Goal: Task Accomplishment & Management: Complete application form

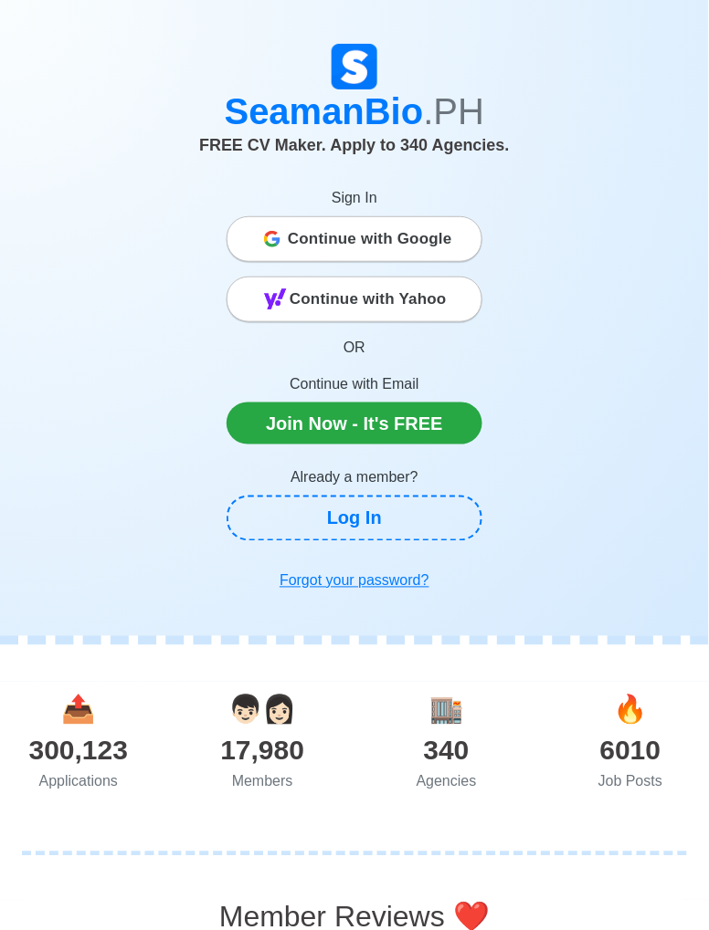
click at [400, 527] on link "Log In" at bounding box center [354, 519] width 256 height 46
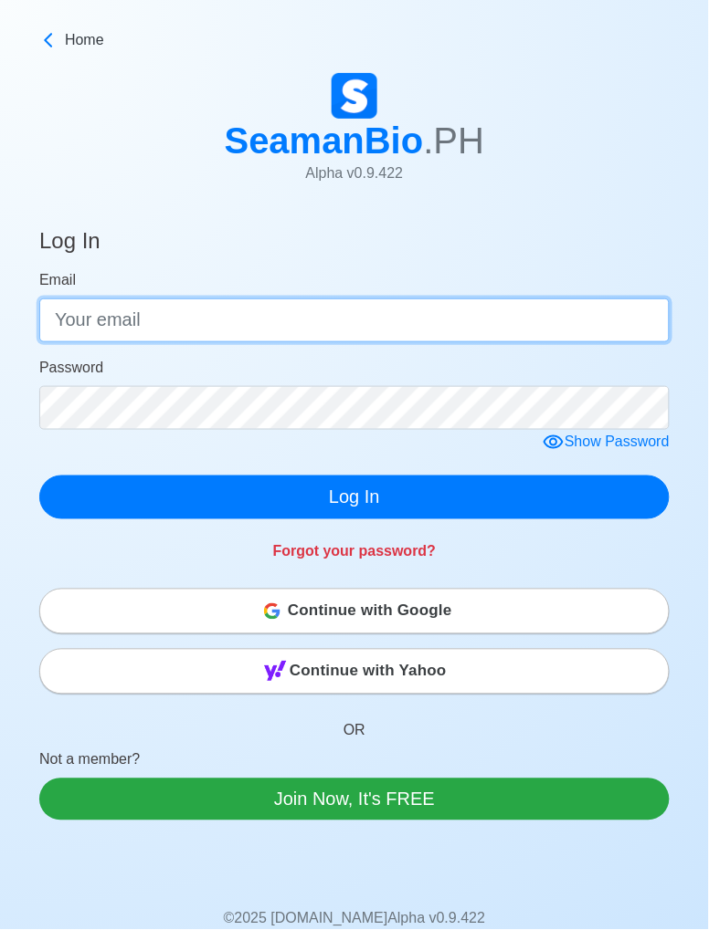
click at [345, 340] on input "Email" at bounding box center [354, 321] width 630 height 44
type input "[EMAIL_ADDRESS][DOMAIN_NAME]"
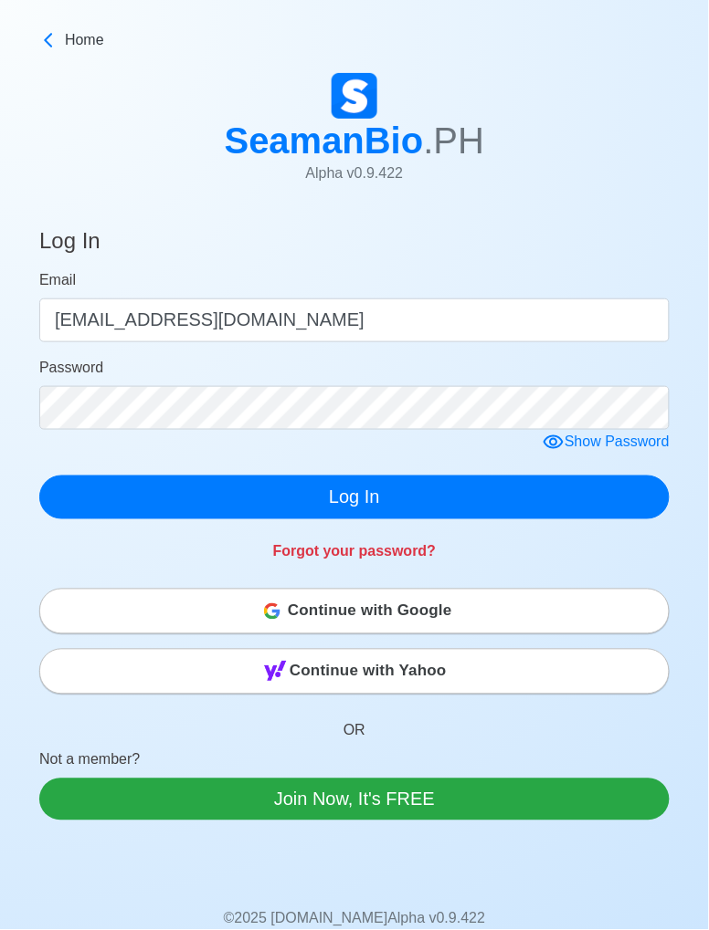
click button "Log In" at bounding box center [354, 498] width 630 height 44
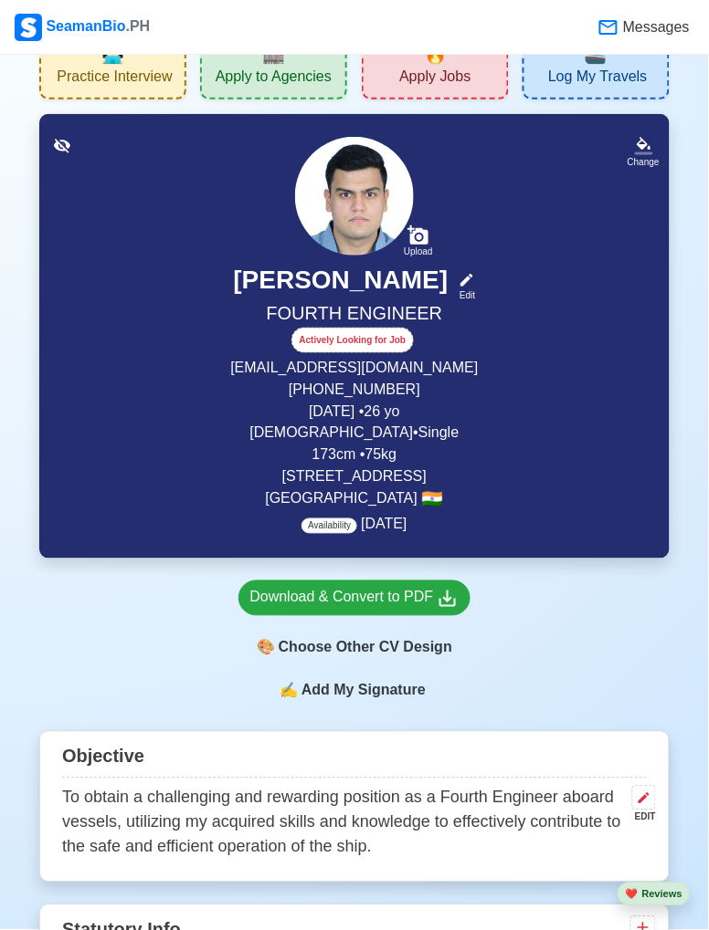
scroll to position [59, 0]
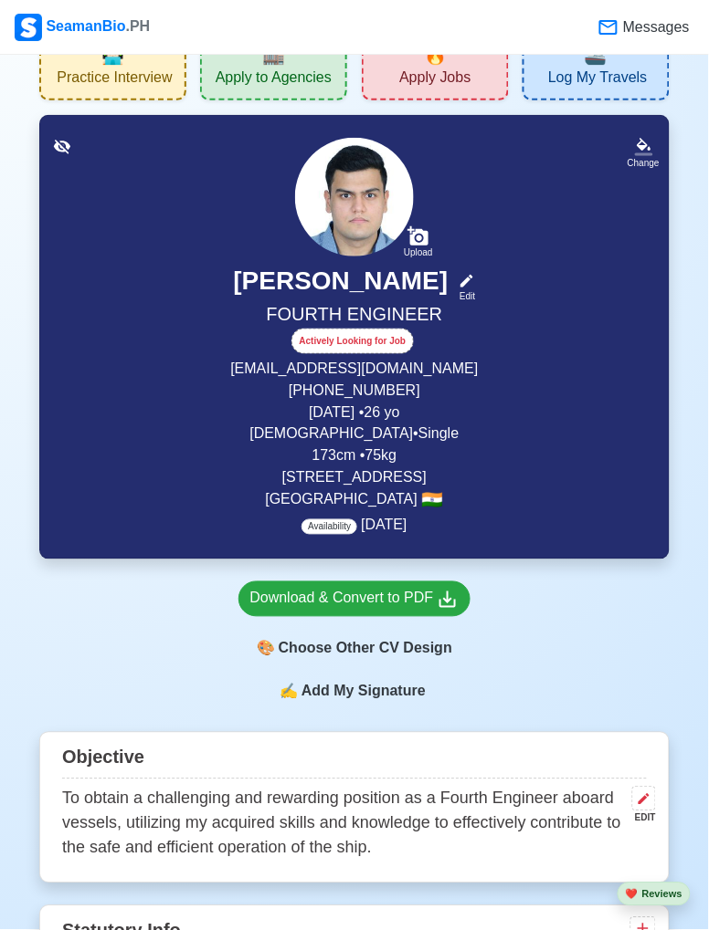
click at [405, 649] on div "🎨 Choose Other CV Design" at bounding box center [354, 649] width 233 height 35
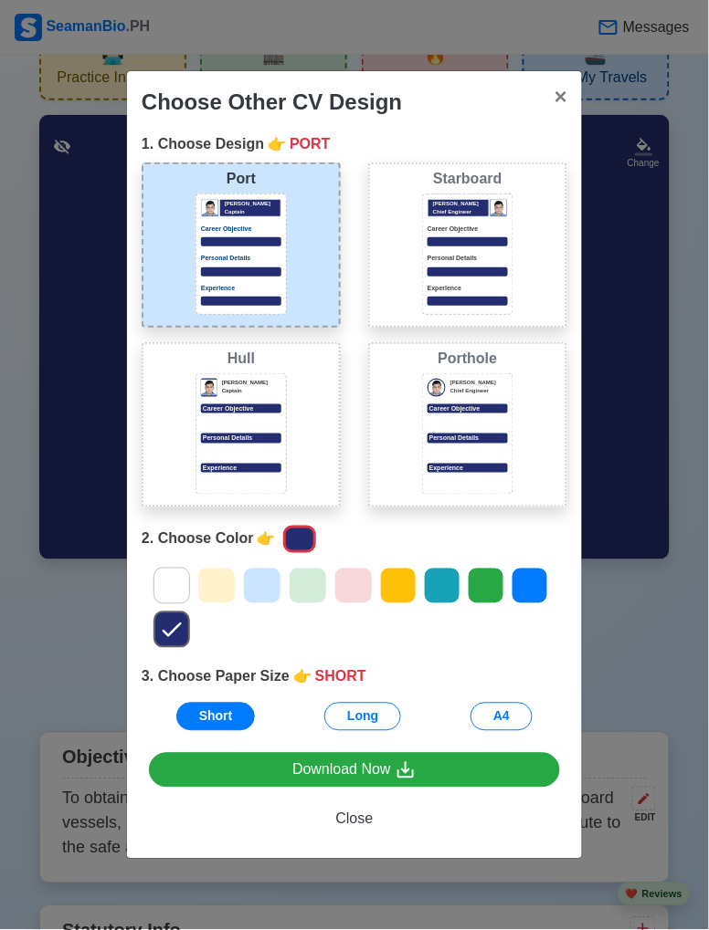
click at [373, 724] on button "Long" at bounding box center [362, 717] width 77 height 28
click at [506, 720] on button "A4" at bounding box center [501, 717] width 62 height 28
click at [266, 465] on p "Experience" at bounding box center [241, 469] width 80 height 10
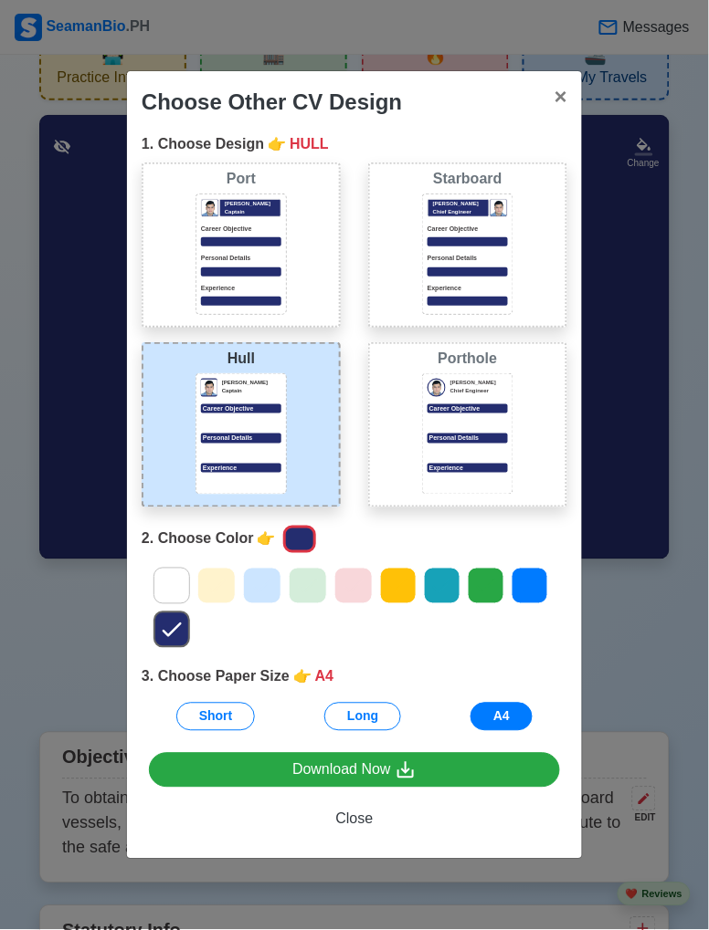
click at [245, 594] on div at bounding box center [262, 586] width 38 height 37
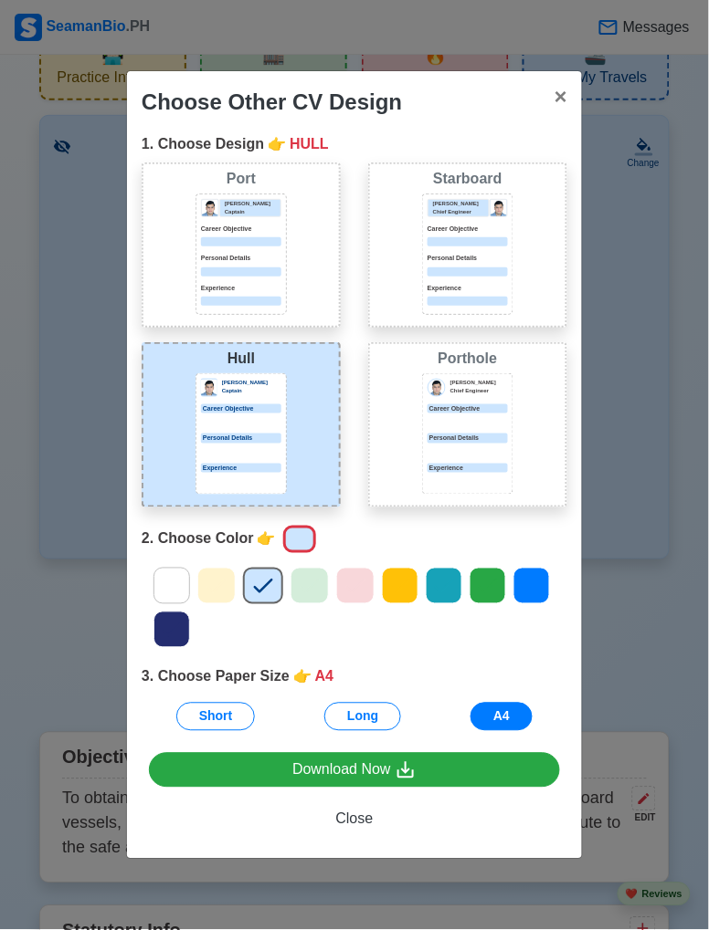
click at [197, 597] on div at bounding box center [354, 608] width 453 height 88
click at [175, 600] on div at bounding box center [171, 586] width 37 height 37
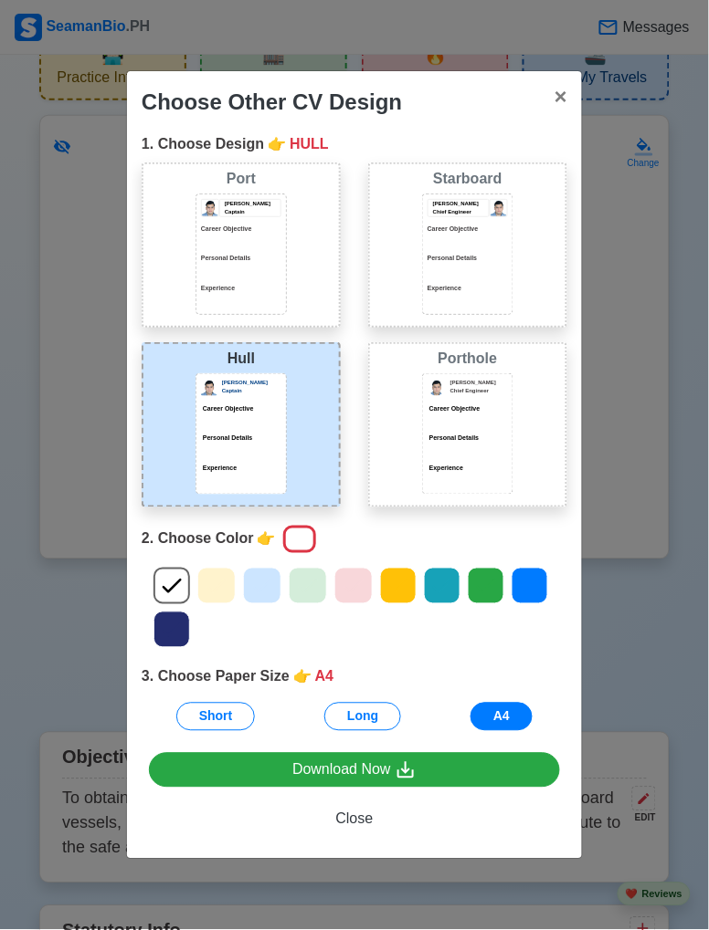
click at [217, 615] on div at bounding box center [354, 608] width 453 height 88
click at [222, 597] on icon at bounding box center [216, 586] width 27 height 27
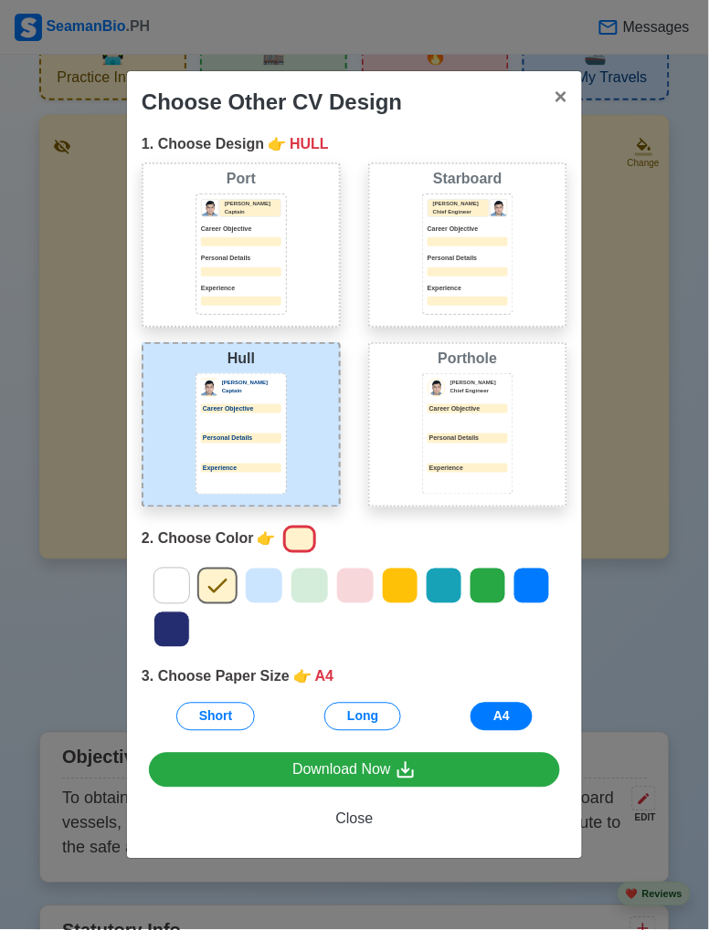
click at [268, 596] on icon at bounding box center [263, 586] width 27 height 27
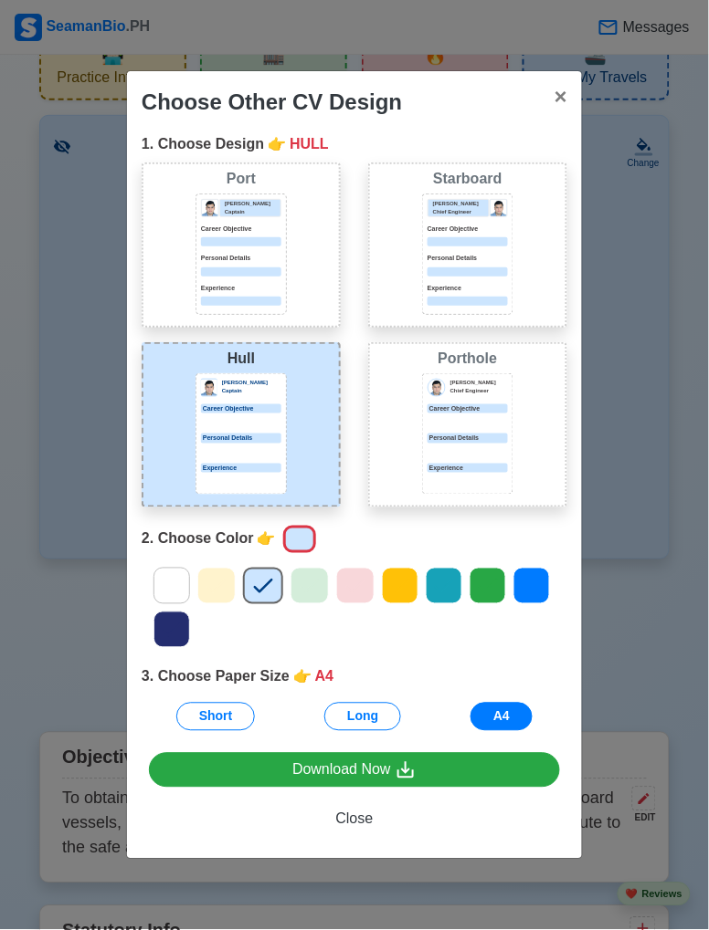
click at [282, 289] on div "[PERSON_NAME] Captain Career Objective Personal Details Experience" at bounding box center [240, 254] width 91 height 121
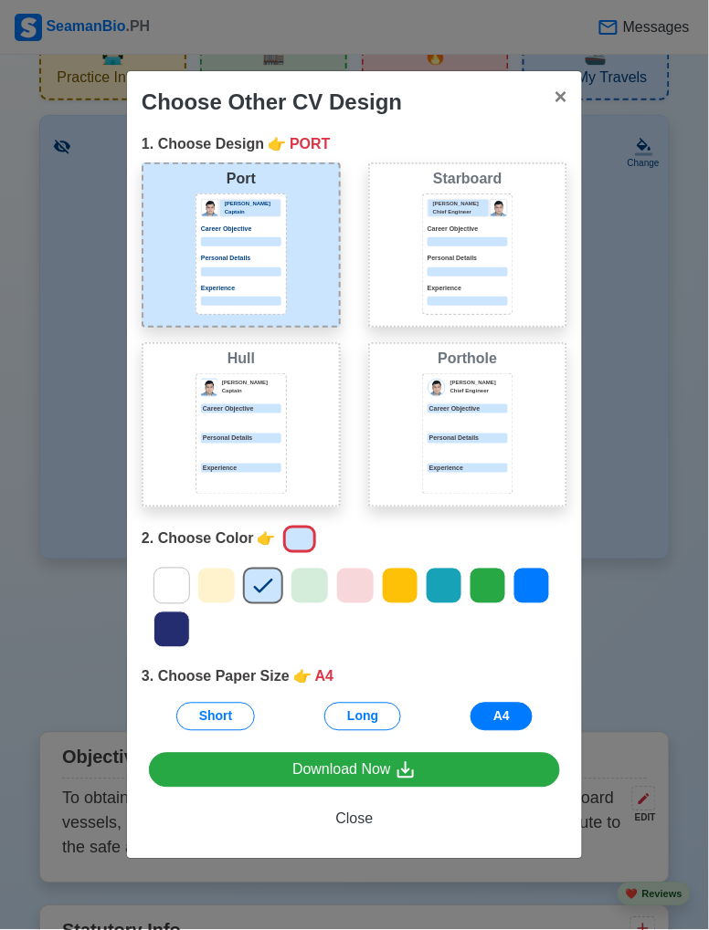
click at [707, 103] on div "Choose Other CV Design × Close 1. Choose Design 👉 PORT Port [PERSON_NAME] Capta…" at bounding box center [354, 465] width 709 height 930
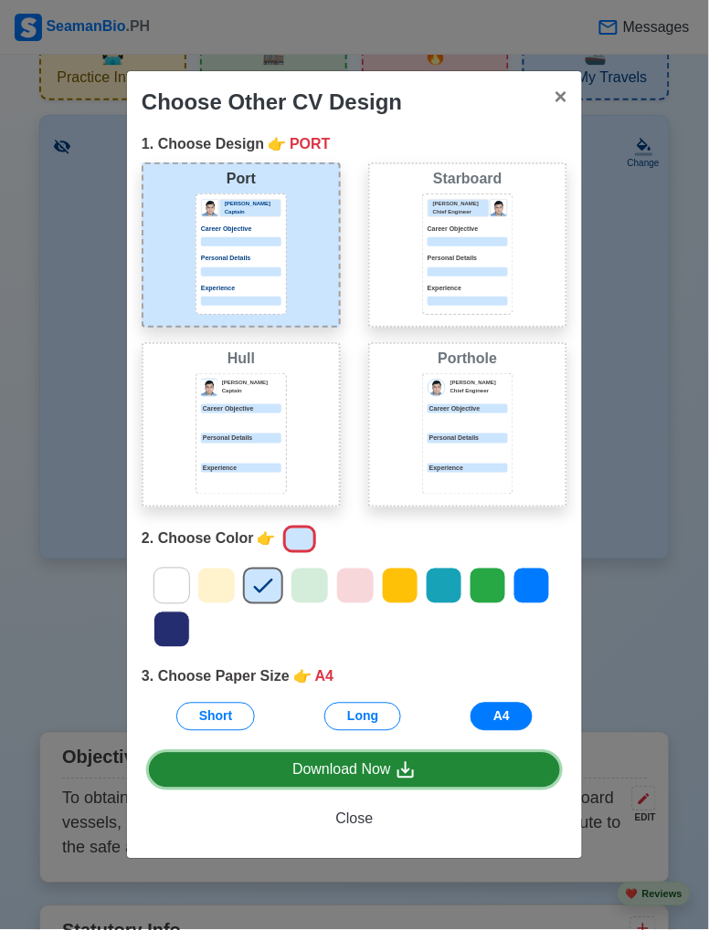
click at [394, 775] on div "Download Now" at bounding box center [354, 771] width 124 height 23
click at [394, 777] on div "Download Now" at bounding box center [354, 771] width 124 height 23
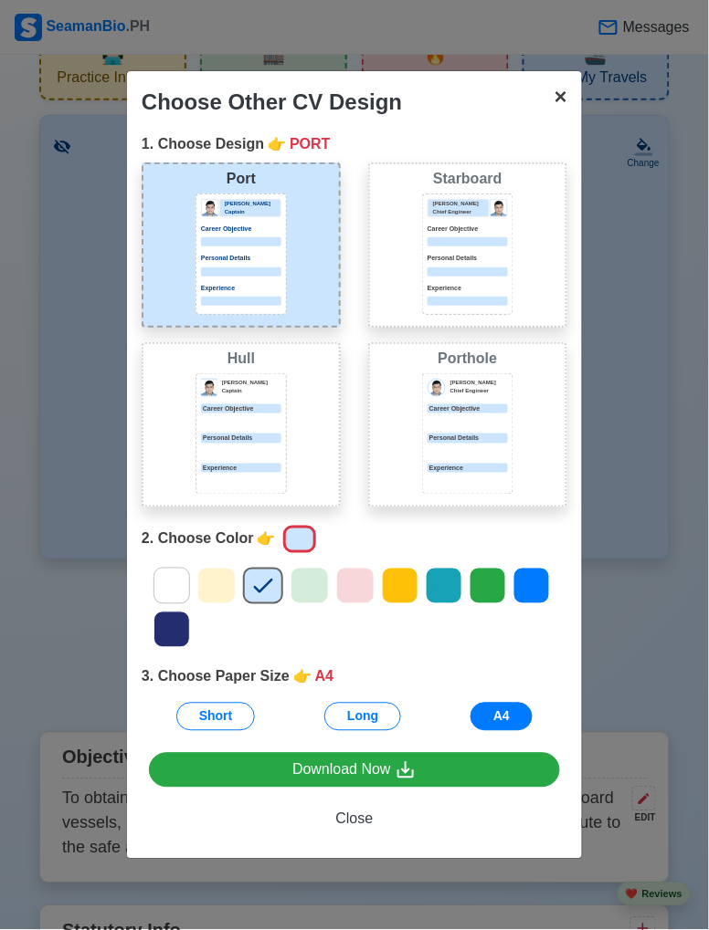
click at [558, 109] on span "×" at bounding box center [560, 96] width 13 height 25
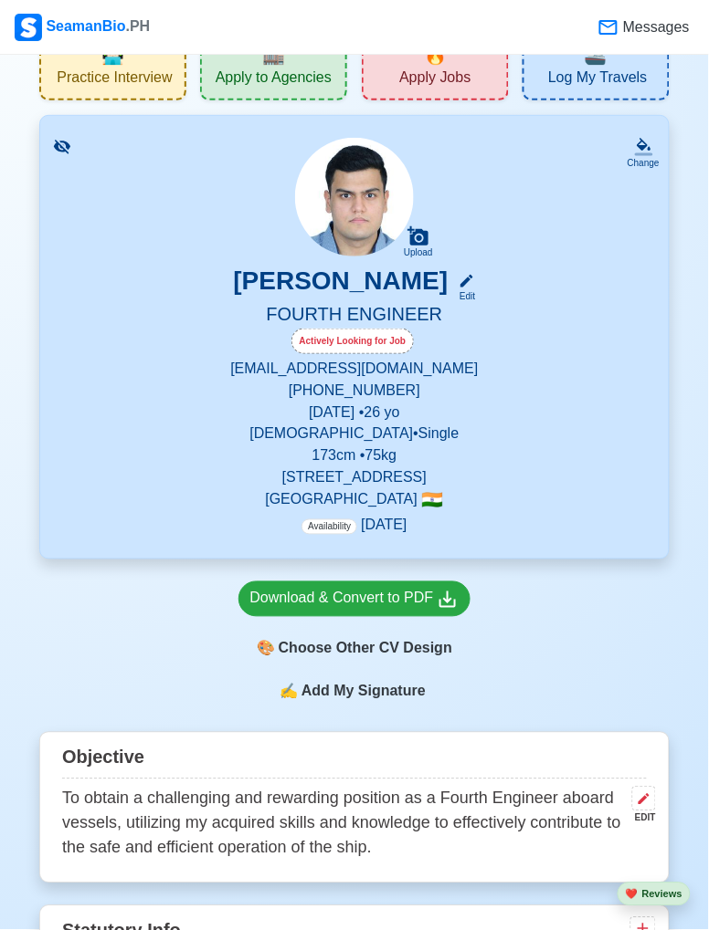
click at [325, 531] on span "Availability" at bounding box center [329, 528] width 56 height 16
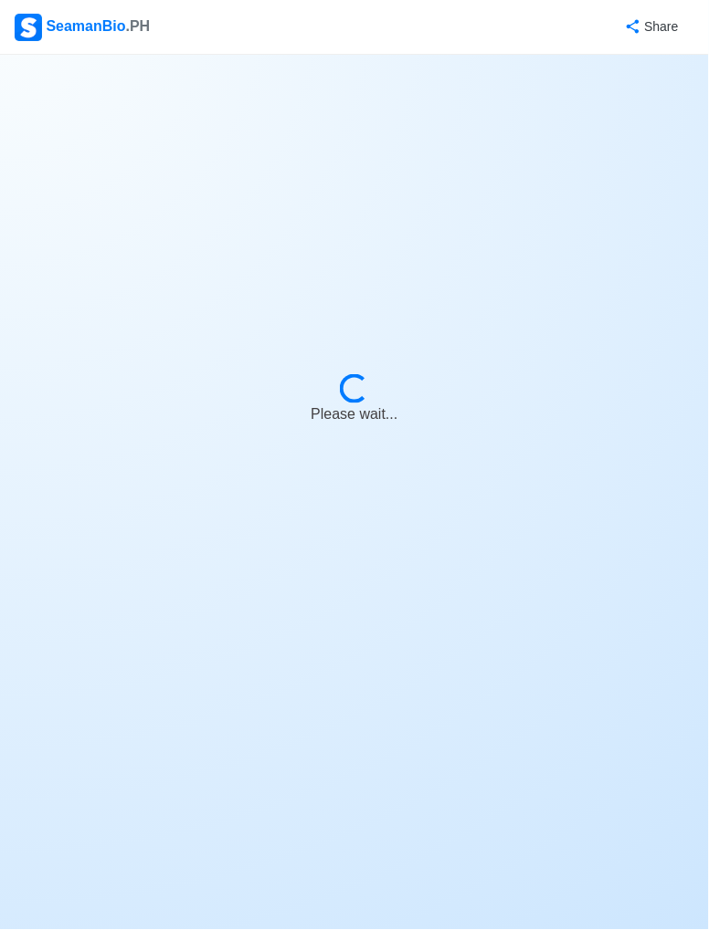
select select "Actively Looking for Job"
select select "Not Visible for Hiring"
select select "Single"
select select "[DEMOGRAPHIC_DATA]"
select select "IN"
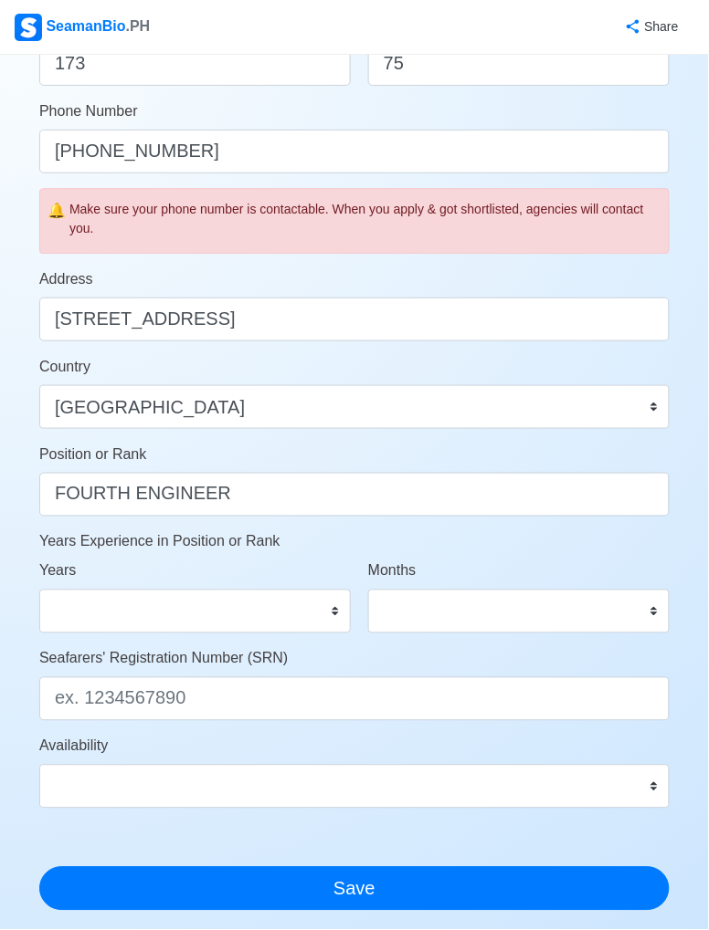
scroll to position [571, 0]
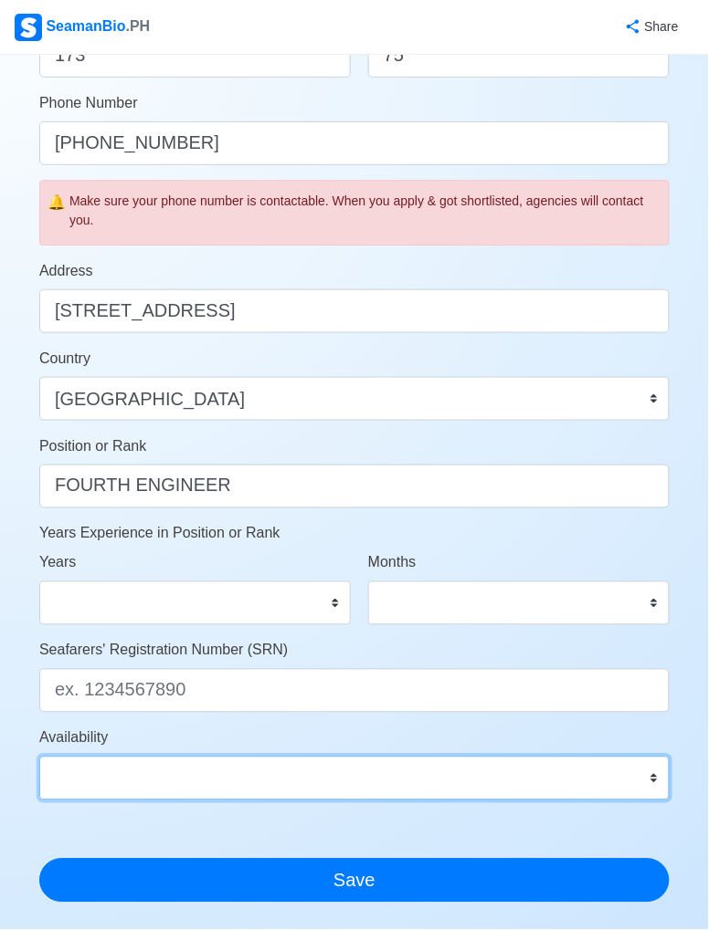
click at [626, 779] on select "Immediate [DATE] [DATE] [DATE] [DATE] [DATE] [DATE] [DATE] [DATE] [DATE]" at bounding box center [354, 779] width 630 height 44
select select "1761926400000"
click at [39, 757] on select "Immediate [DATE] [DATE] [DATE] [DATE] [DATE] [DATE] [DATE] [DATE] [DATE]" at bounding box center [354, 779] width 630 height 44
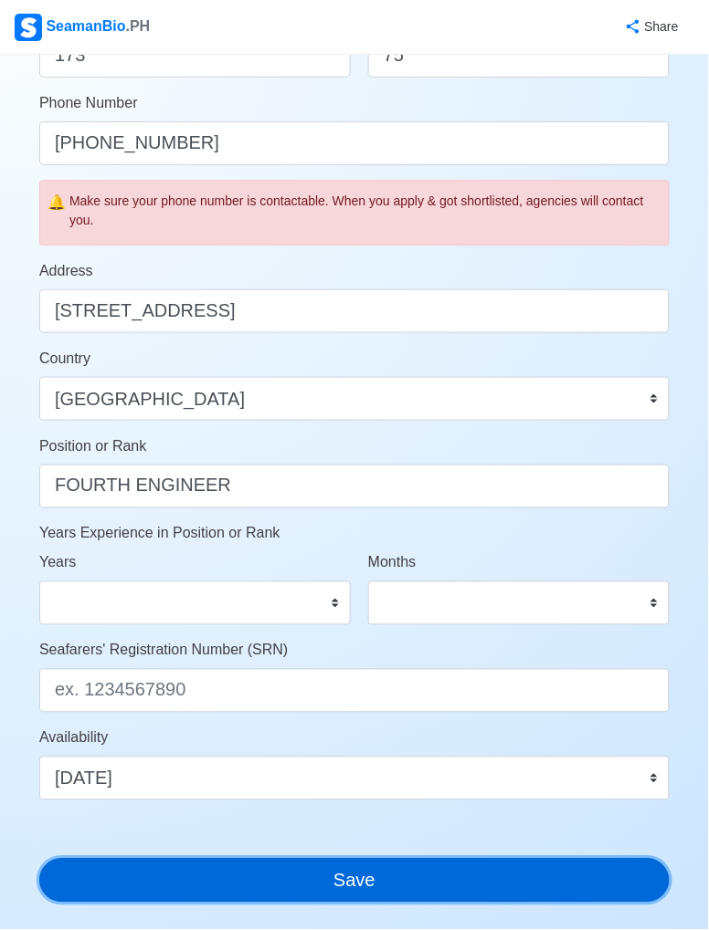
click at [420, 887] on button "Save" at bounding box center [354, 881] width 630 height 44
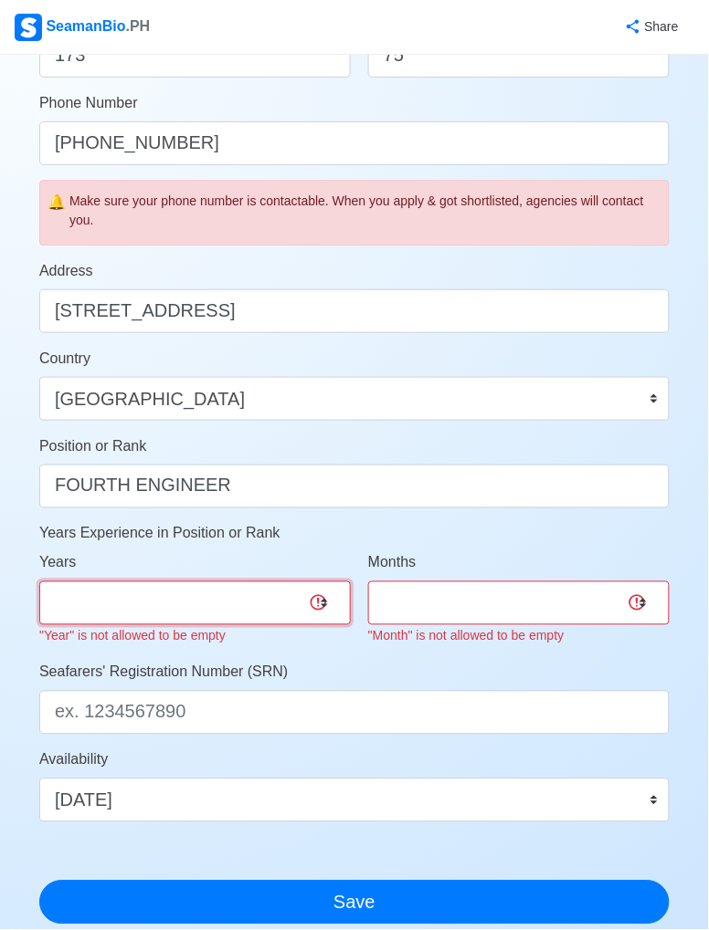
click at [235, 614] on select "0 1 2 3 4 5 6 7 8 9 10 11 12 13 14 15 16 17 18 19 20 21 22 23 24 25 26 27 28 29…" at bounding box center [194, 604] width 311 height 44
select select "0"
click at [39, 582] on select "0 1 2 3 4 5 6 7 8 9 10 11 12 13 14 15 16 17 18 19 20 21 22 23 24 25 26 27 28 29…" at bounding box center [194, 604] width 311 height 44
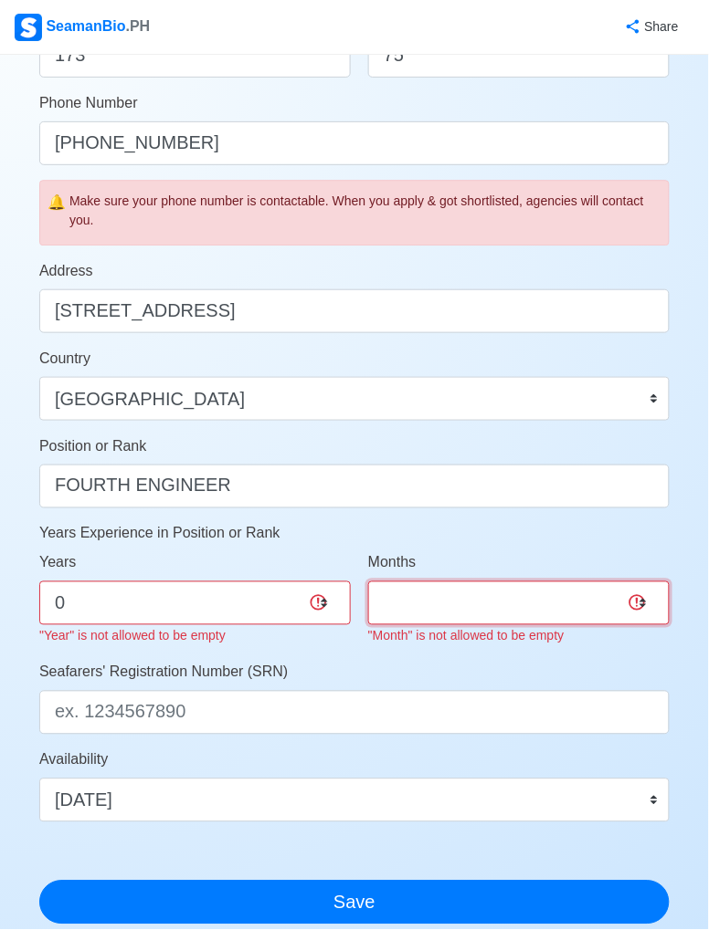
click at [501, 605] on select "0 1 2 3 4 5 6 7 8 9 10 11" at bounding box center [518, 604] width 301 height 44
select select "3"
click at [368, 582] on select "0 1 2 3 4 5 6 7 8 9 10 11" at bounding box center [518, 604] width 301 height 44
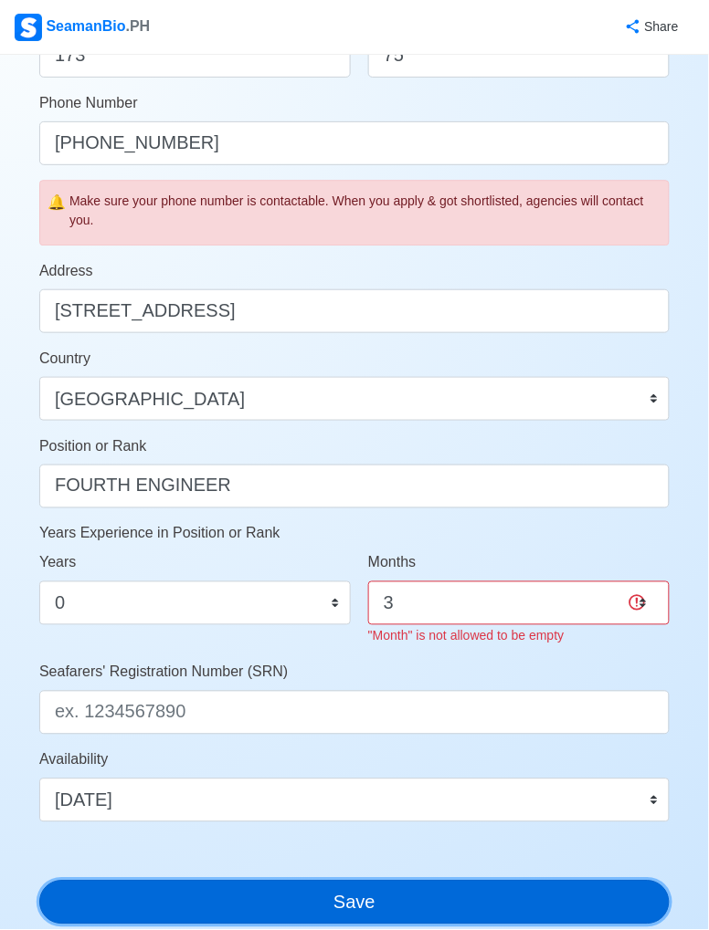
click at [453, 908] on div "Account Setup 🗂️ Your Job Status Onboard Actively Looking for Job Not Looking f…" at bounding box center [354, 328] width 630 height 1658
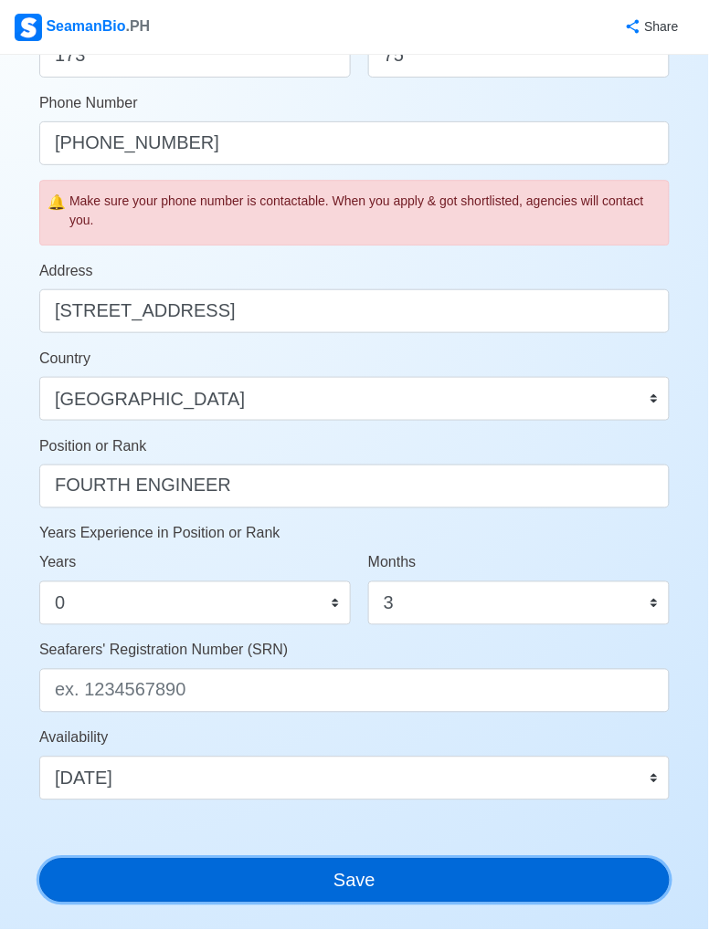
click at [367, 884] on button "Save" at bounding box center [354, 881] width 630 height 44
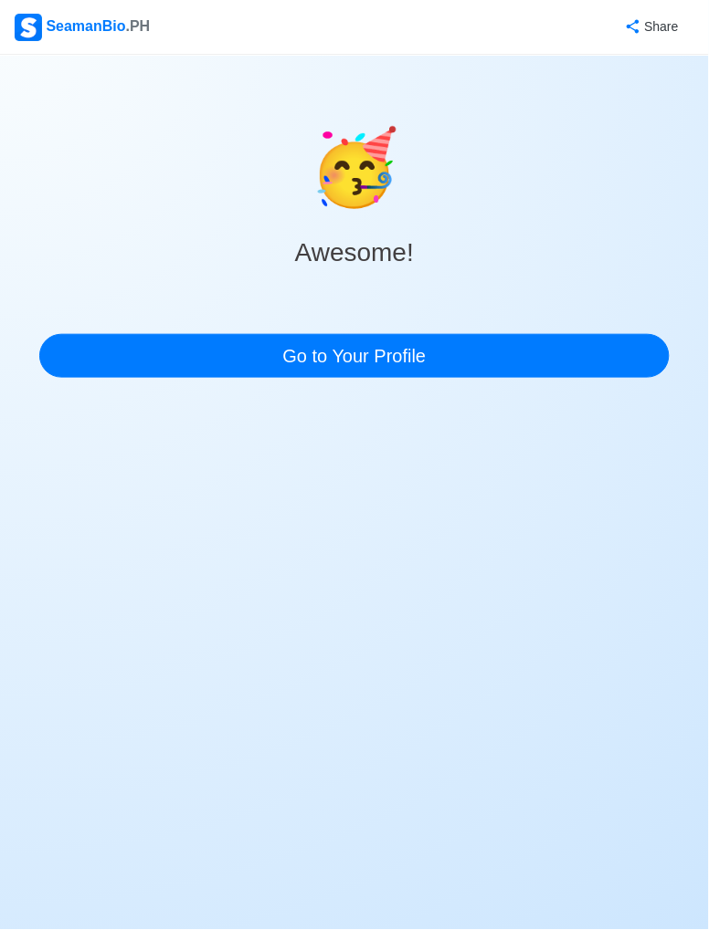
scroll to position [0, 0]
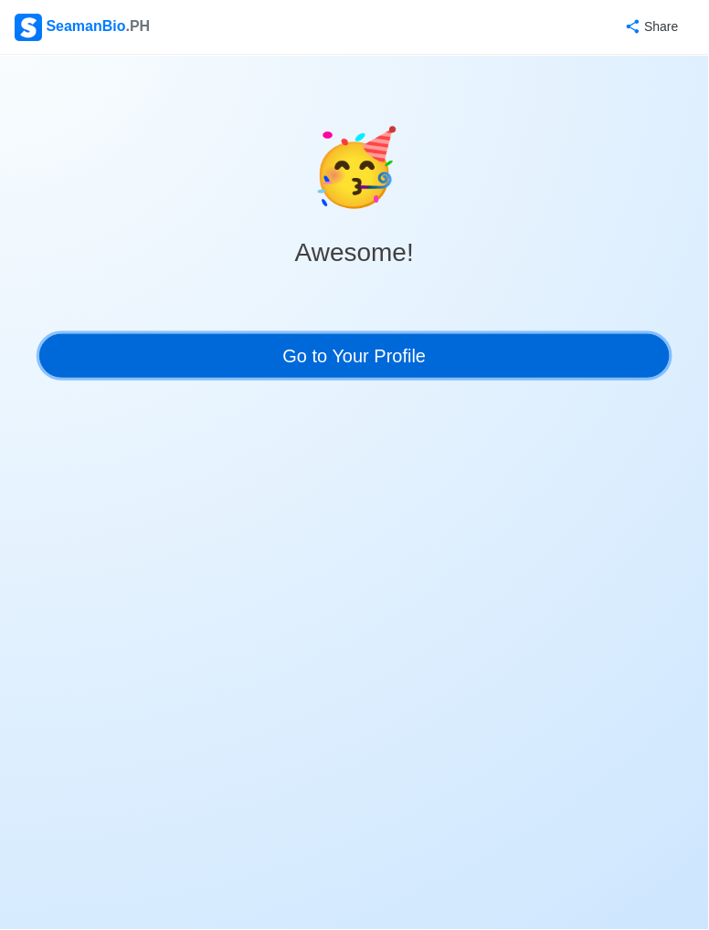
click at [509, 354] on link "Go to Your Profile" at bounding box center [354, 356] width 630 height 44
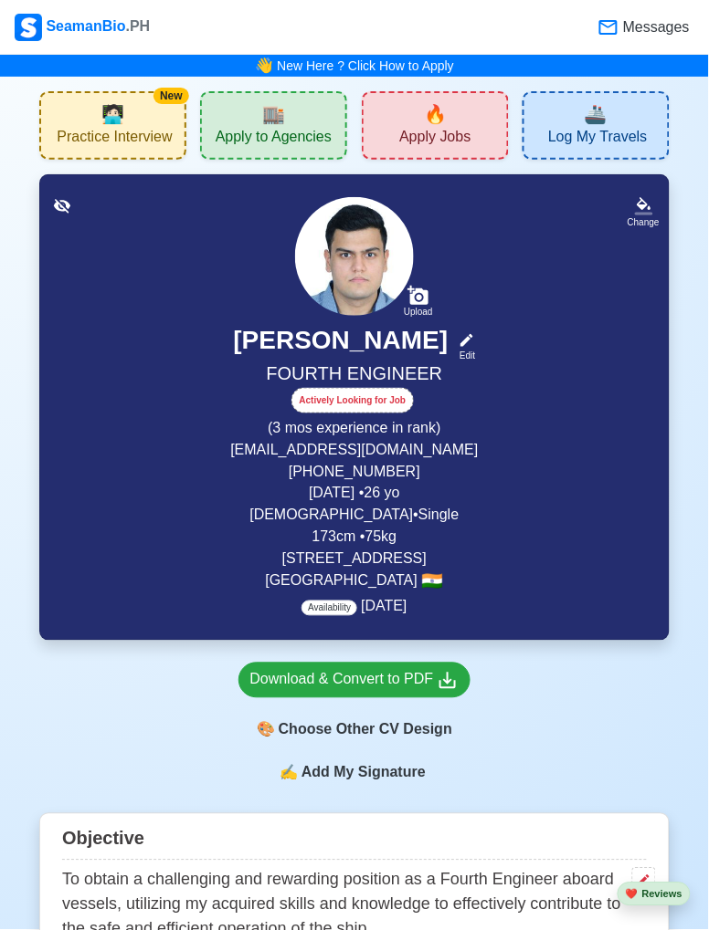
click at [325, 601] on p "Availability [DATE]" at bounding box center [353, 607] width 105 height 22
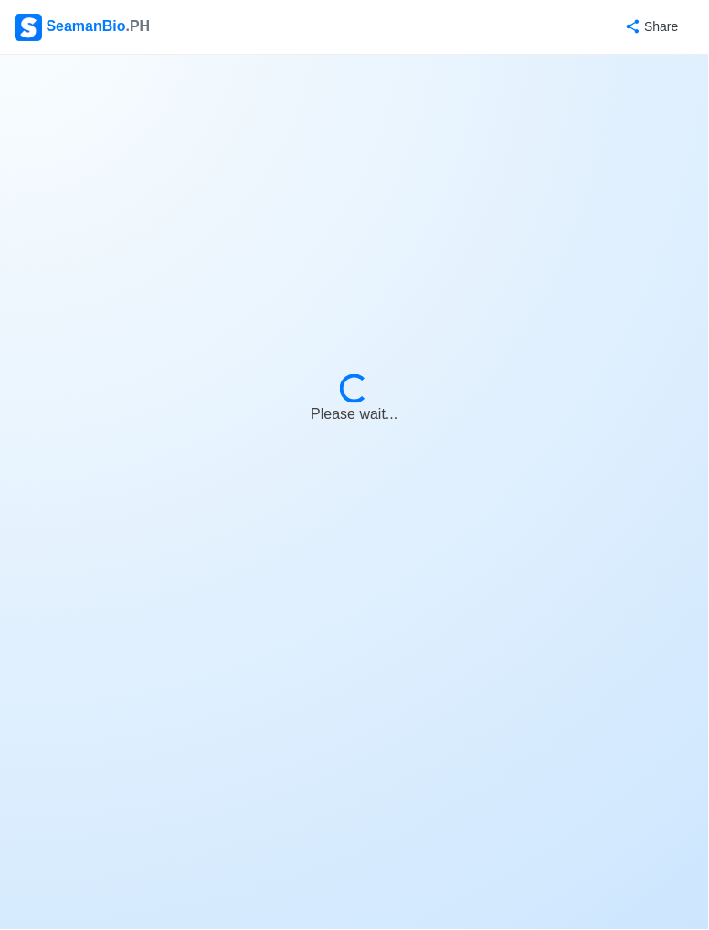
select select "Actively Looking for Job"
select select "Not Visible for Hiring"
select select "Single"
select select "[DEMOGRAPHIC_DATA]"
select select "IN"
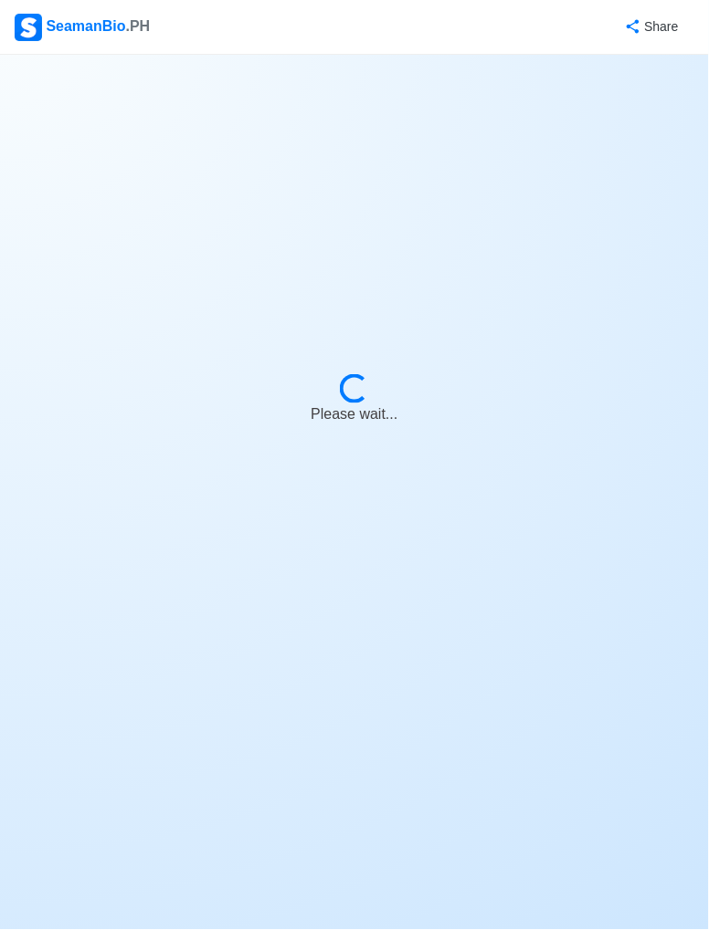
select select "0"
select select "3"
select select "1761926400000"
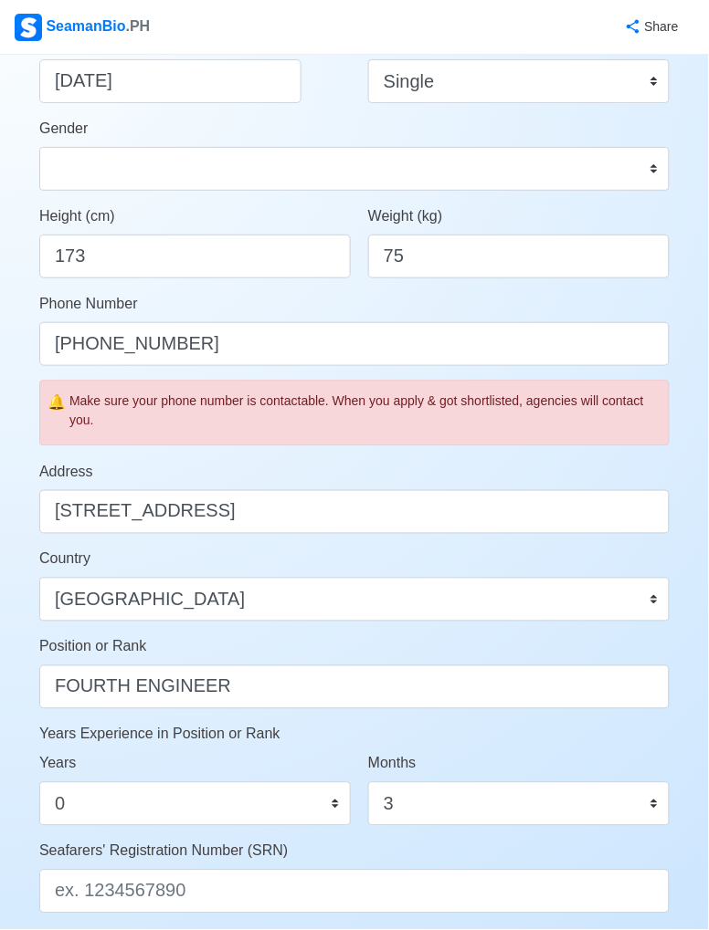
scroll to position [371, 0]
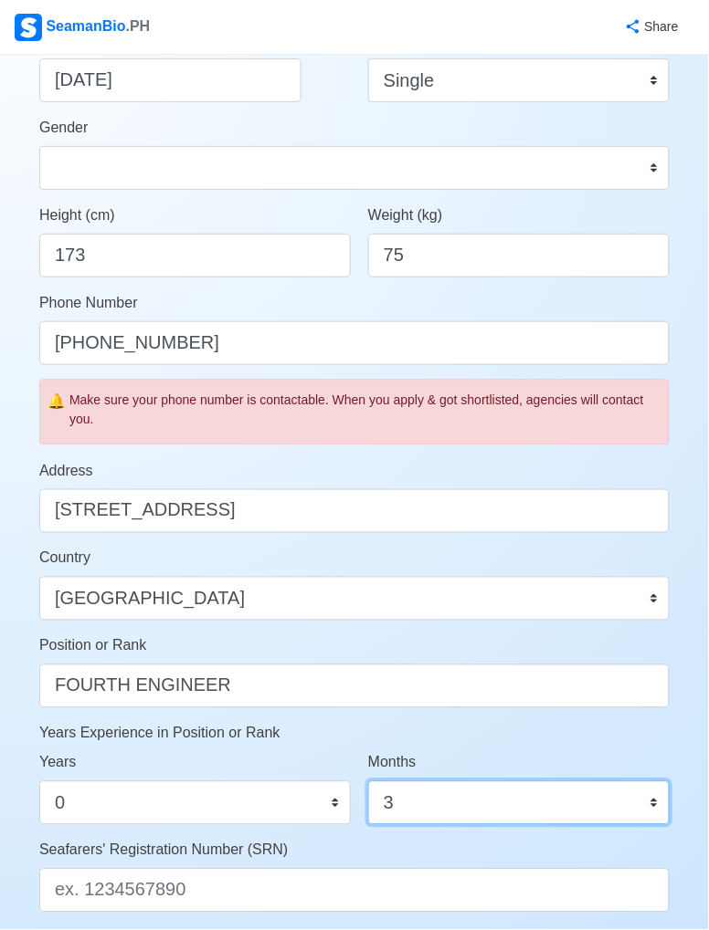
click at [539, 794] on select "0 1 2 3 4 5 6 7 8 9 10 11" at bounding box center [518, 804] width 301 height 44
click at [368, 782] on select "0 1 2 3 4 5 6 7 8 9 10 11" at bounding box center [518, 804] width 301 height 44
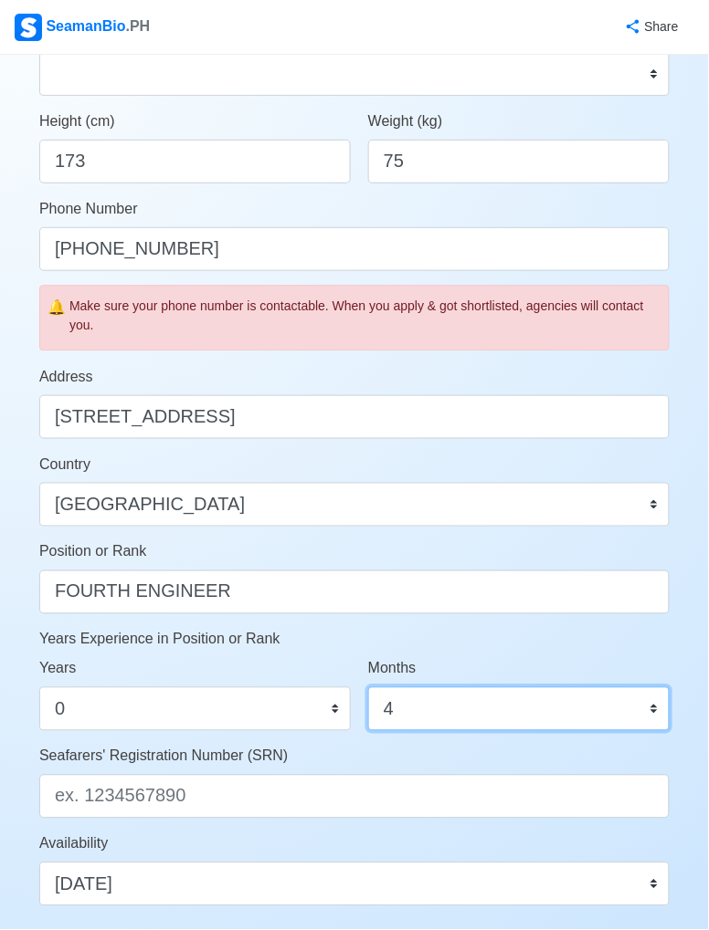
scroll to position [743, 0]
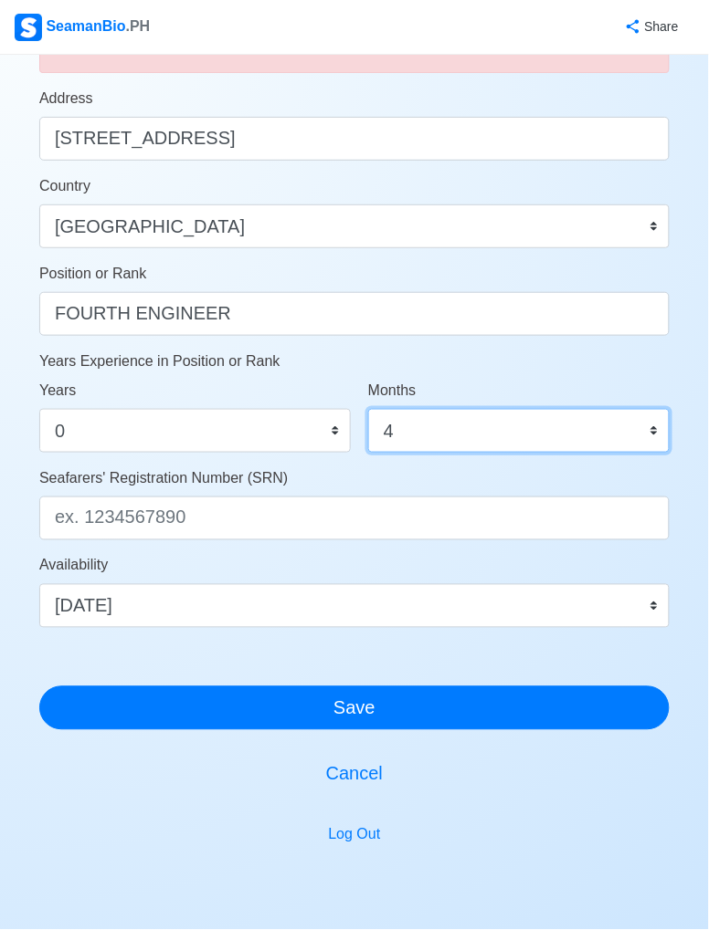
click at [578, 436] on select "0 1 2 3 4 5 6 7 8 9 10 11" at bounding box center [518, 431] width 301 height 44
select select "0"
click at [368, 409] on select "0 1 2 3 4 5 6 7 8 9 10 11" at bounding box center [518, 431] width 301 height 44
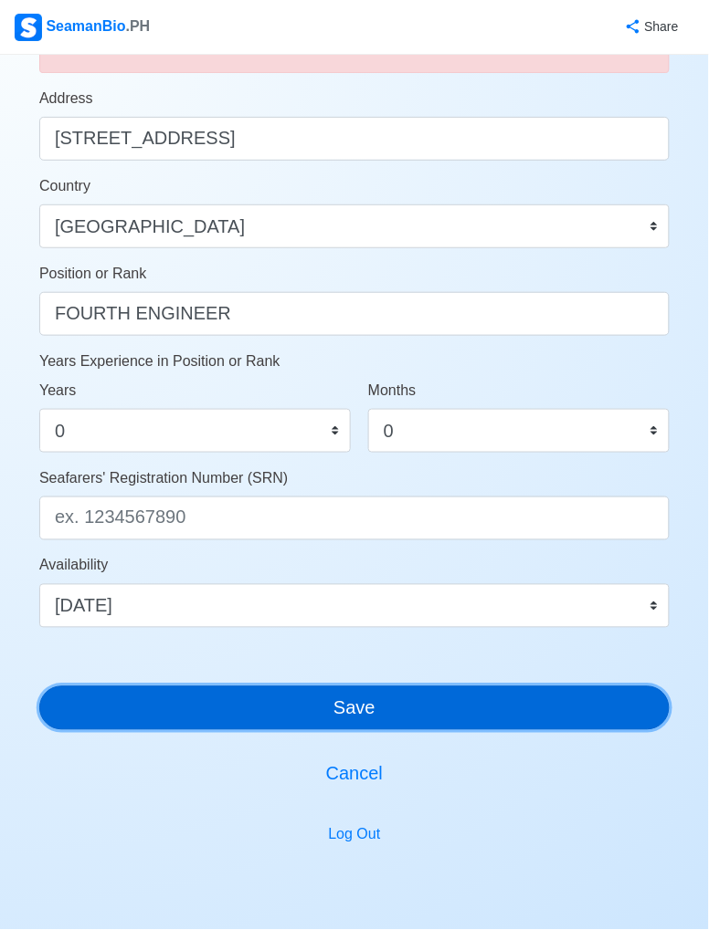
click at [380, 710] on button "Save" at bounding box center [354, 709] width 630 height 44
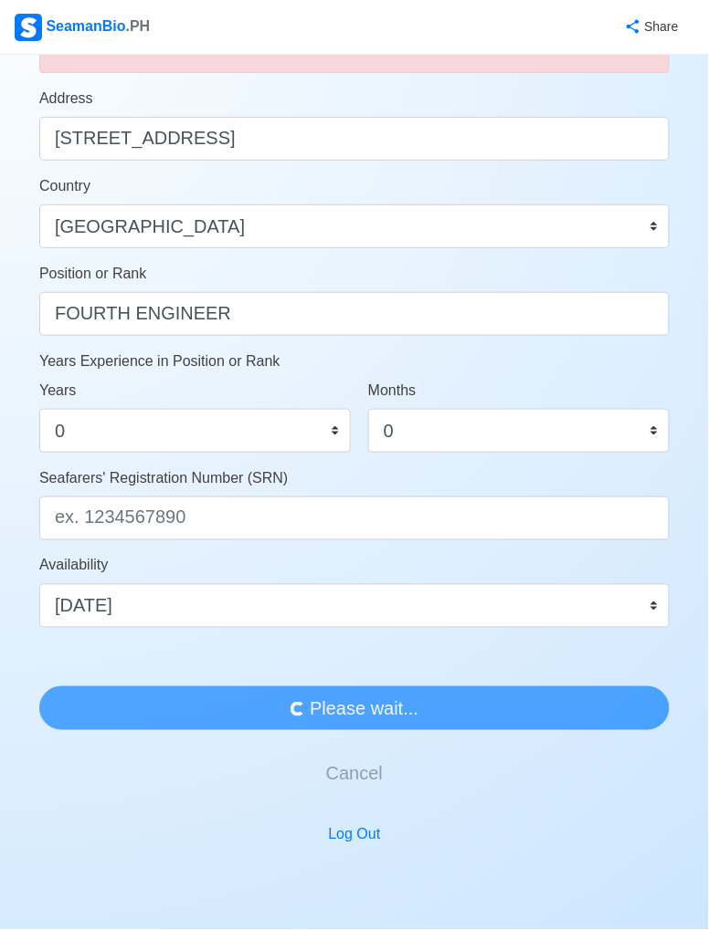
scroll to position [0, 0]
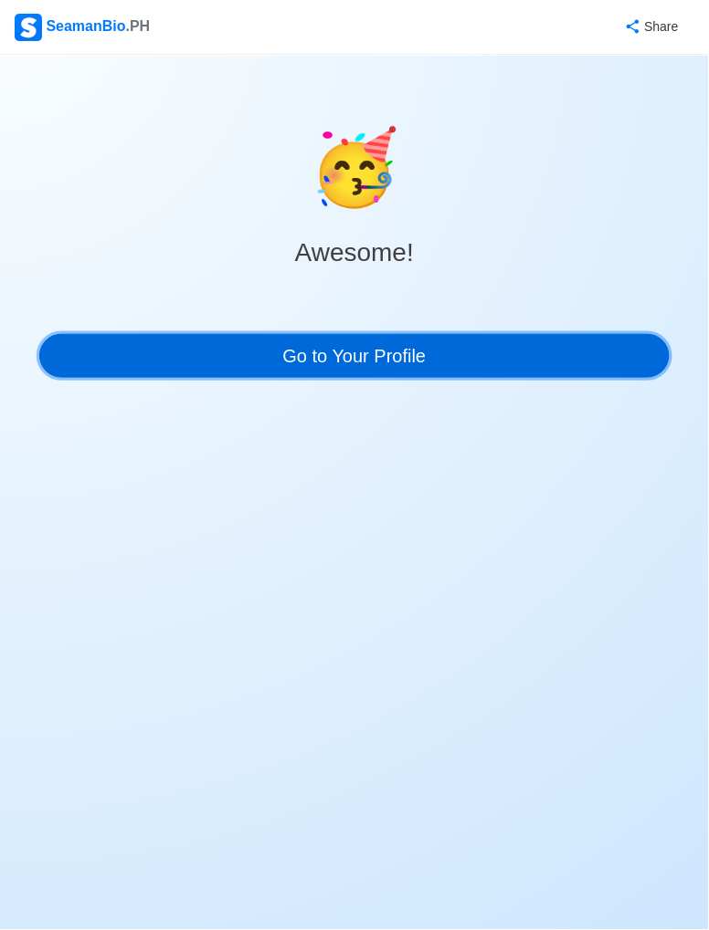
click at [552, 374] on link "Go to Your Profile" at bounding box center [354, 356] width 630 height 44
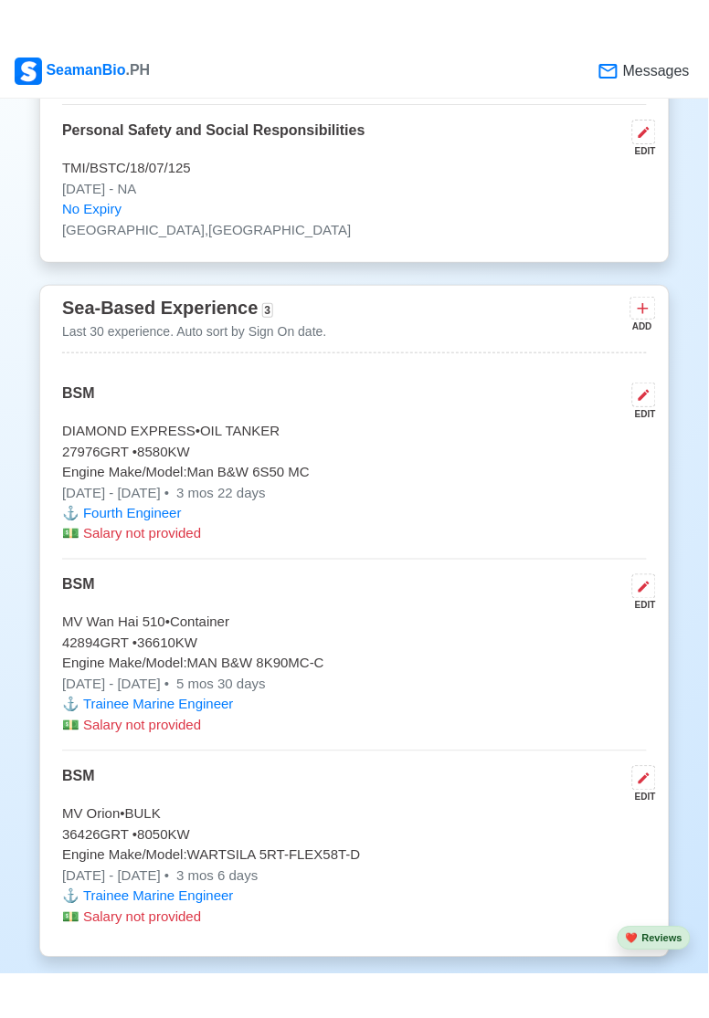
scroll to position [4578, 0]
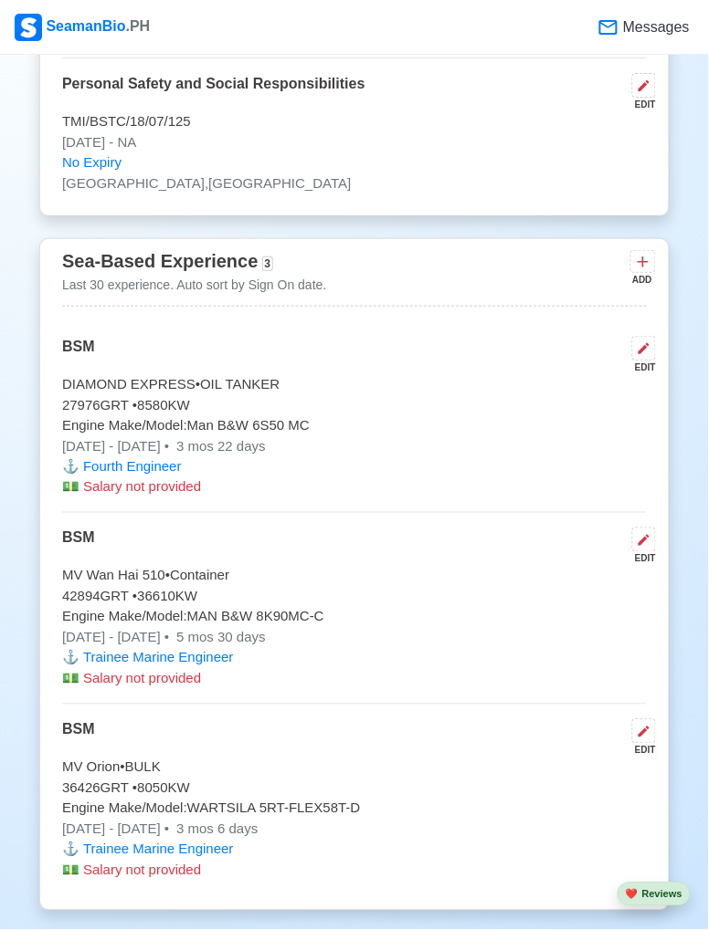
click at [644, 343] on icon at bounding box center [643, 348] width 11 height 11
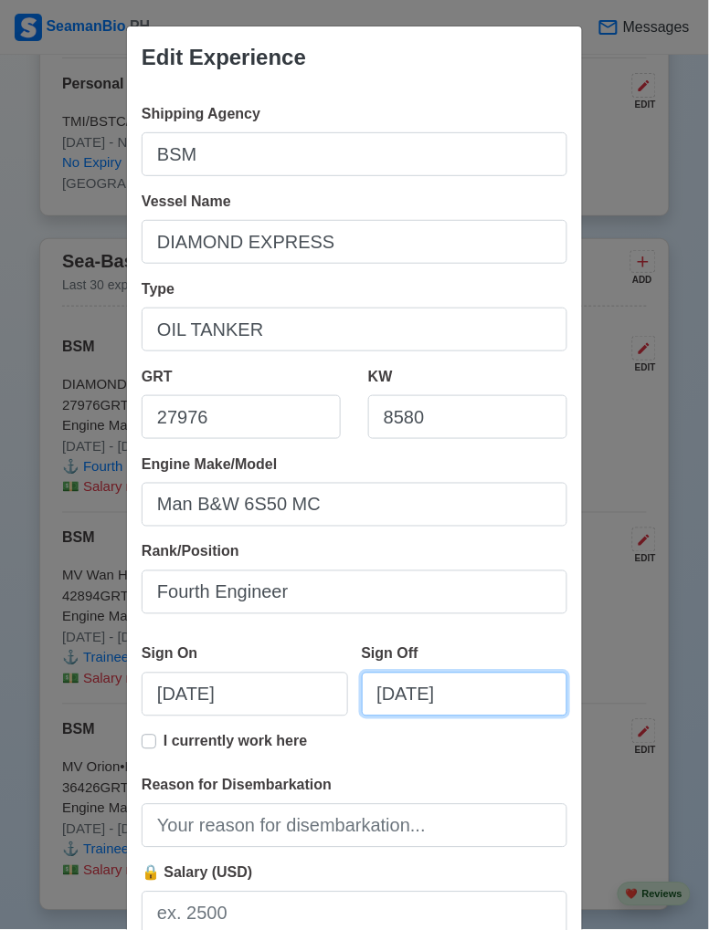
click at [420, 694] on input "[DATE]" at bounding box center [465, 695] width 206 height 44
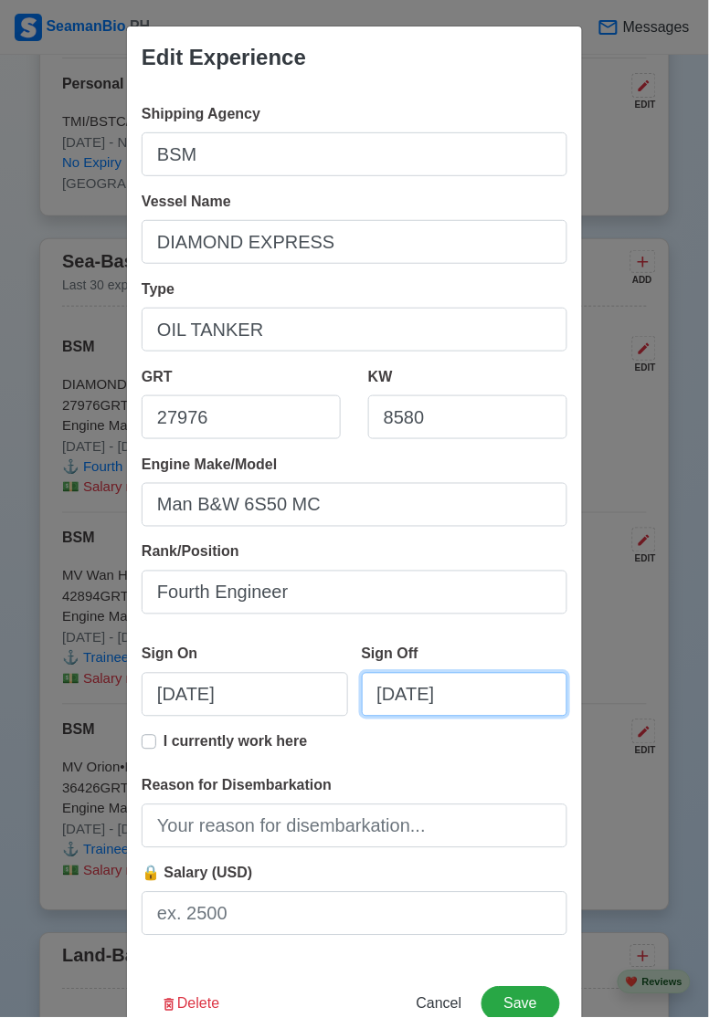
select select "****"
select select "******"
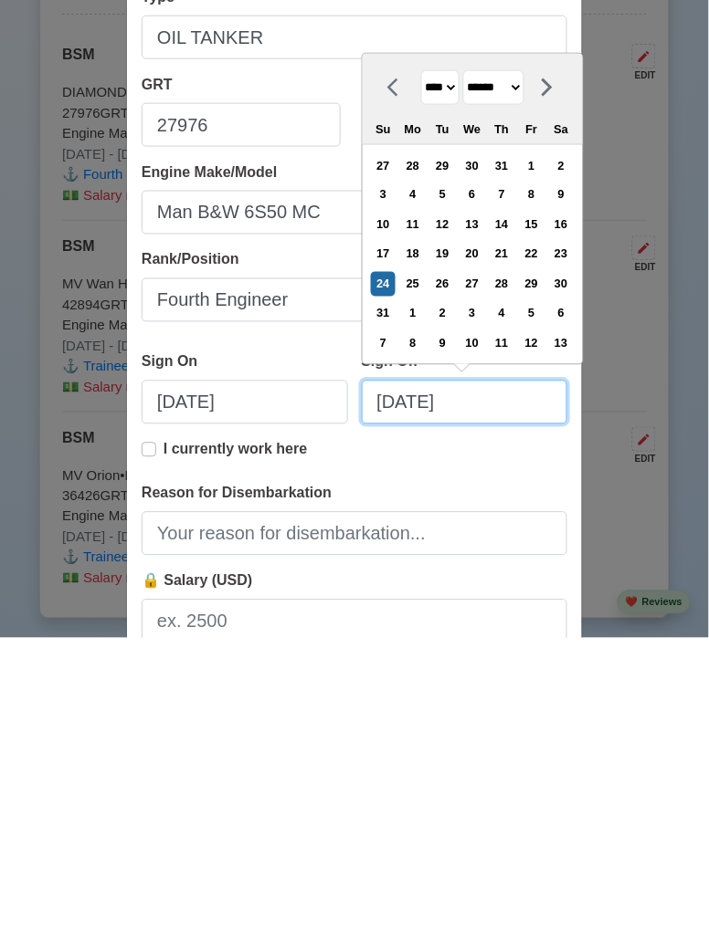
scroll to position [39, 0]
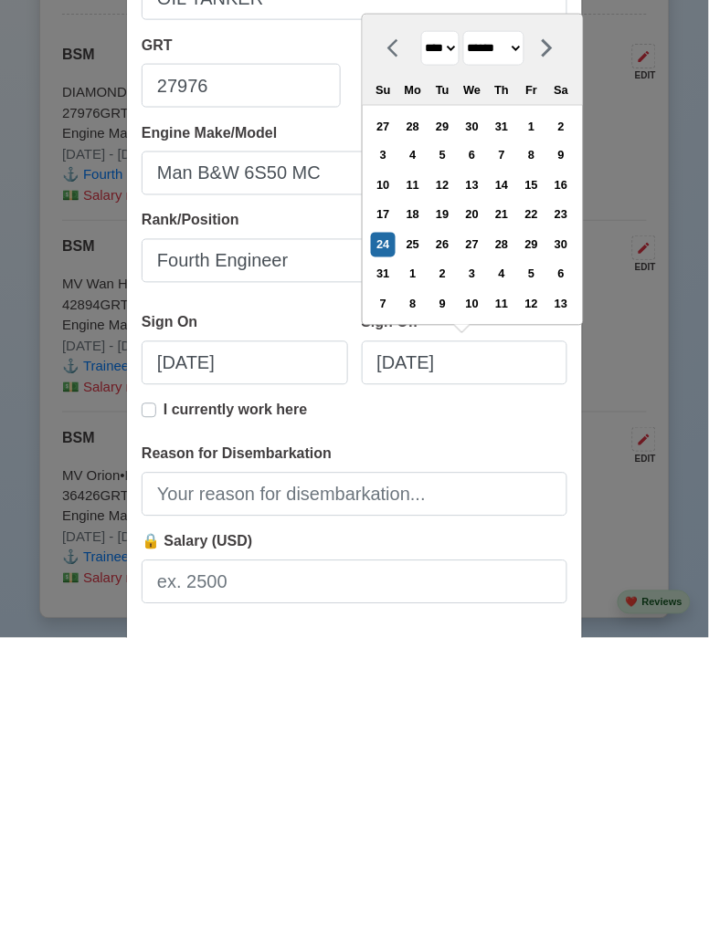
click at [425, 538] on div "25" at bounding box center [412, 537] width 25 height 25
type input "[DATE]"
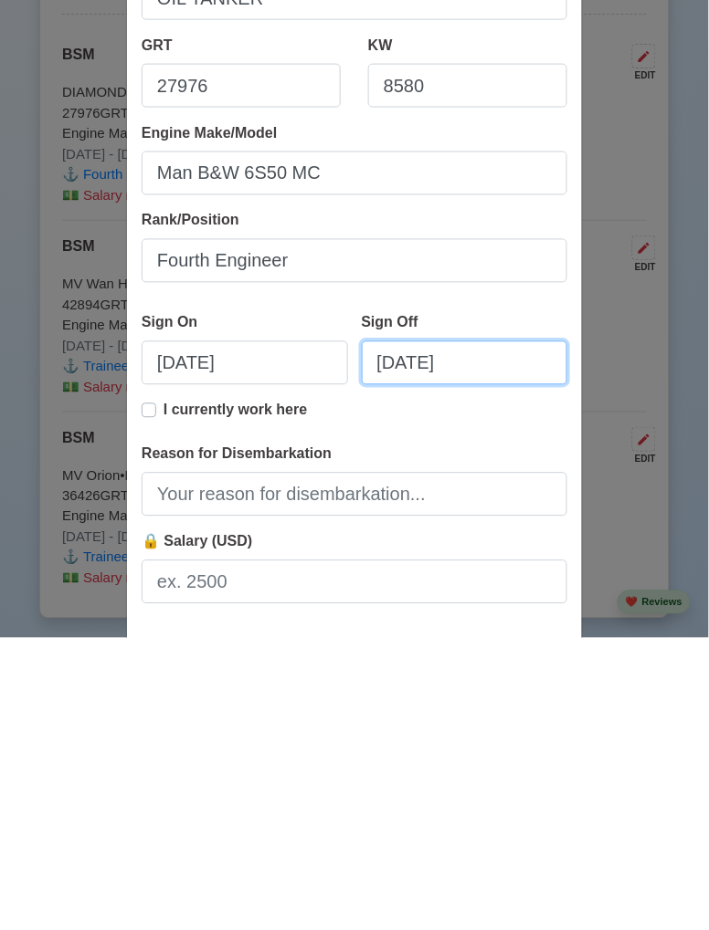
scroll to position [139, 0]
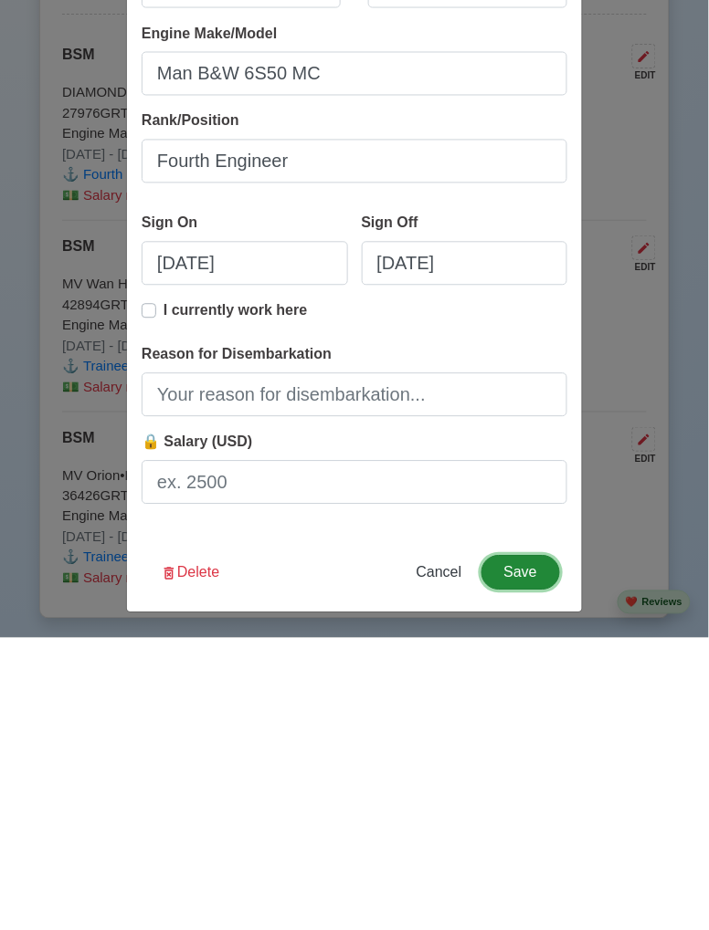
click at [520, 877] on button "Save" at bounding box center [520, 865] width 79 height 35
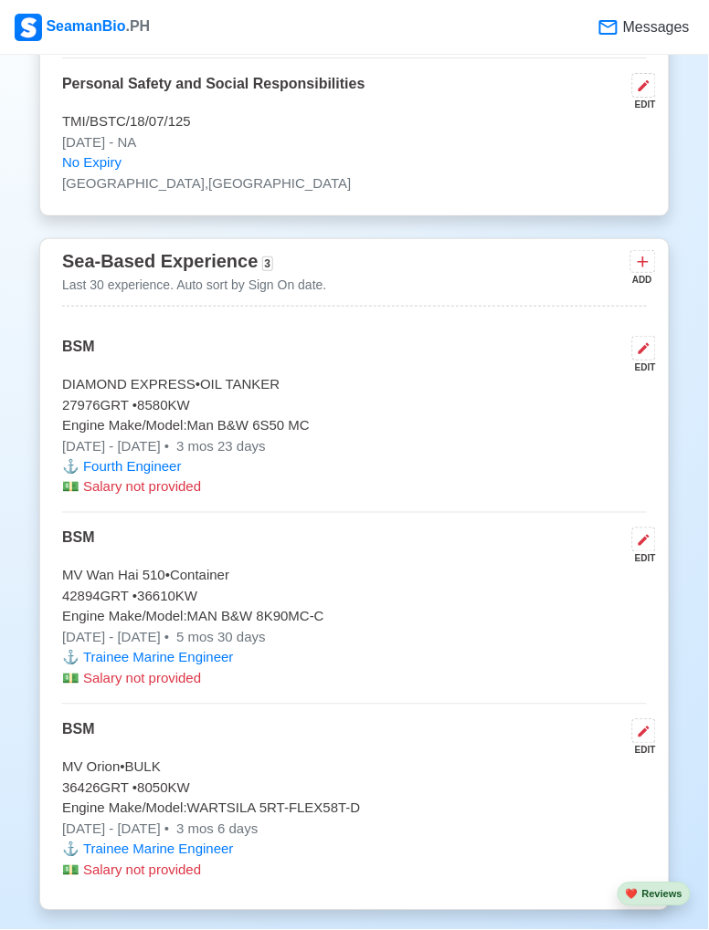
click at [352, 415] on p "Engine Make/Model: Man B&W 6S50 MC" at bounding box center [354, 425] width 584 height 21
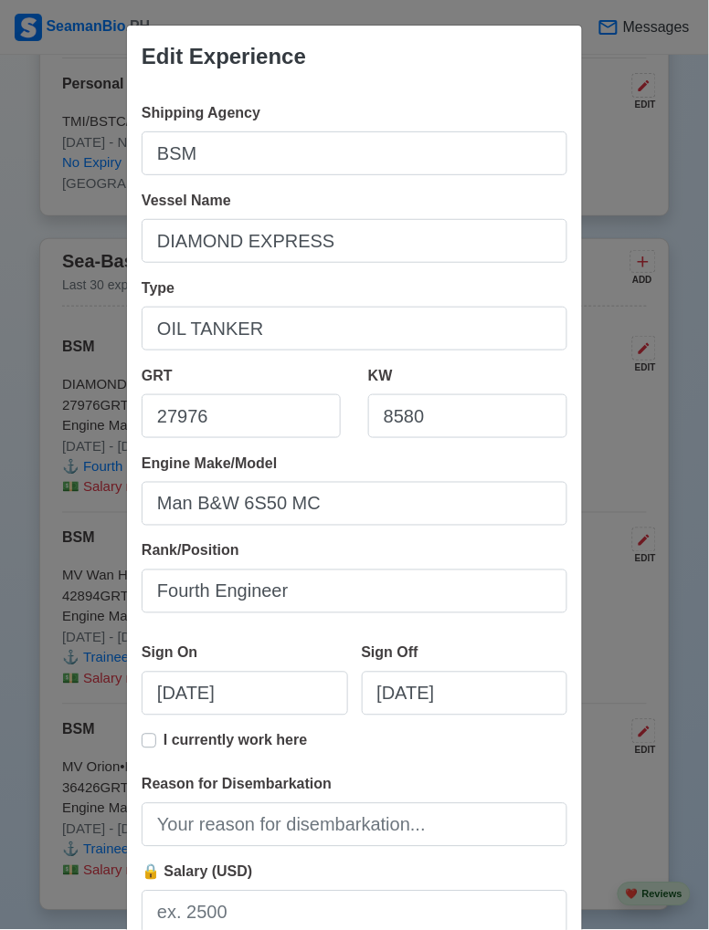
scroll to position [18, 0]
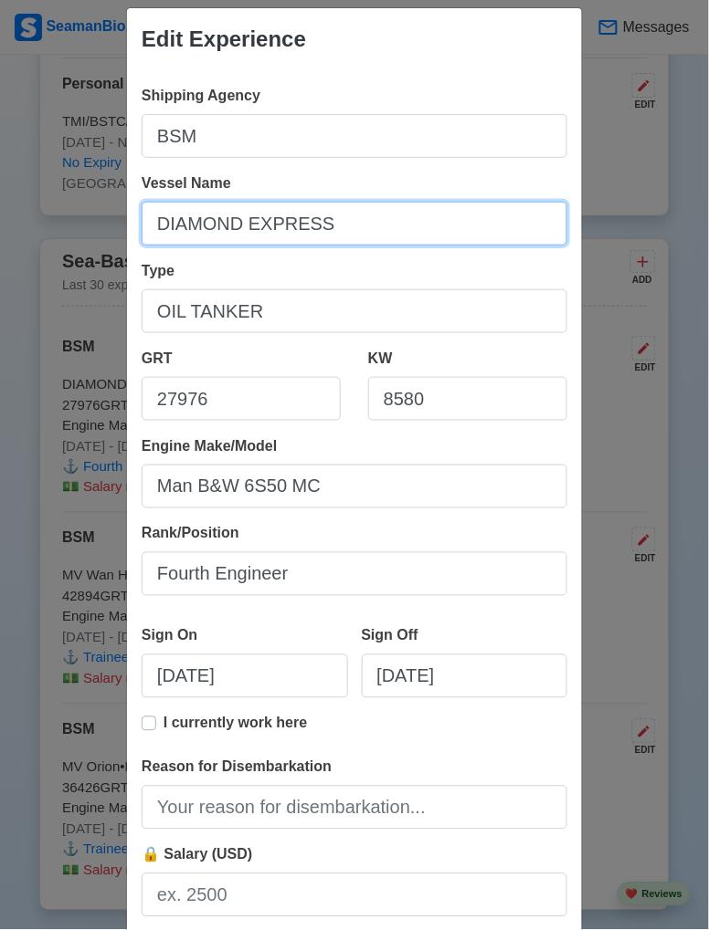
click at [146, 232] on input "DIAMOND EXPRESS" at bounding box center [355, 224] width 426 height 44
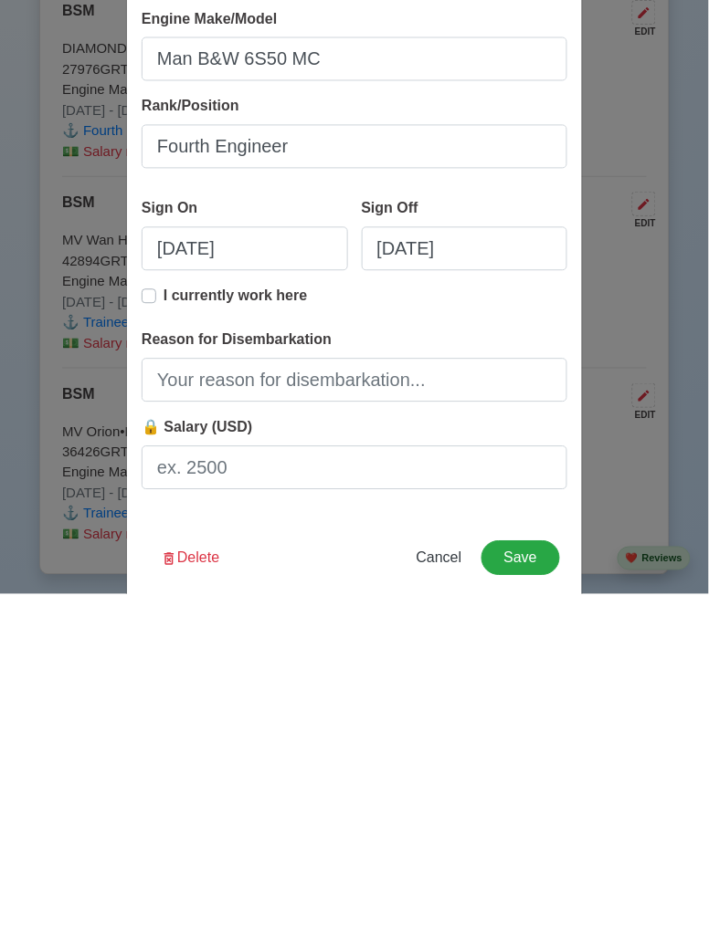
scroll to position [139, 0]
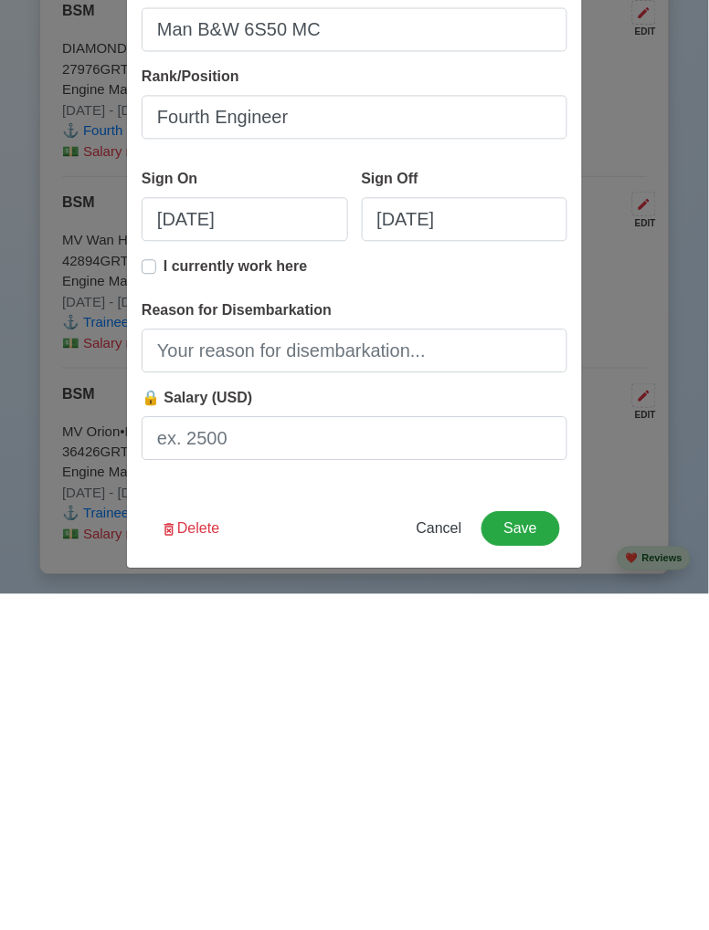
type input "M.T. DIAMOND EXPRESS"
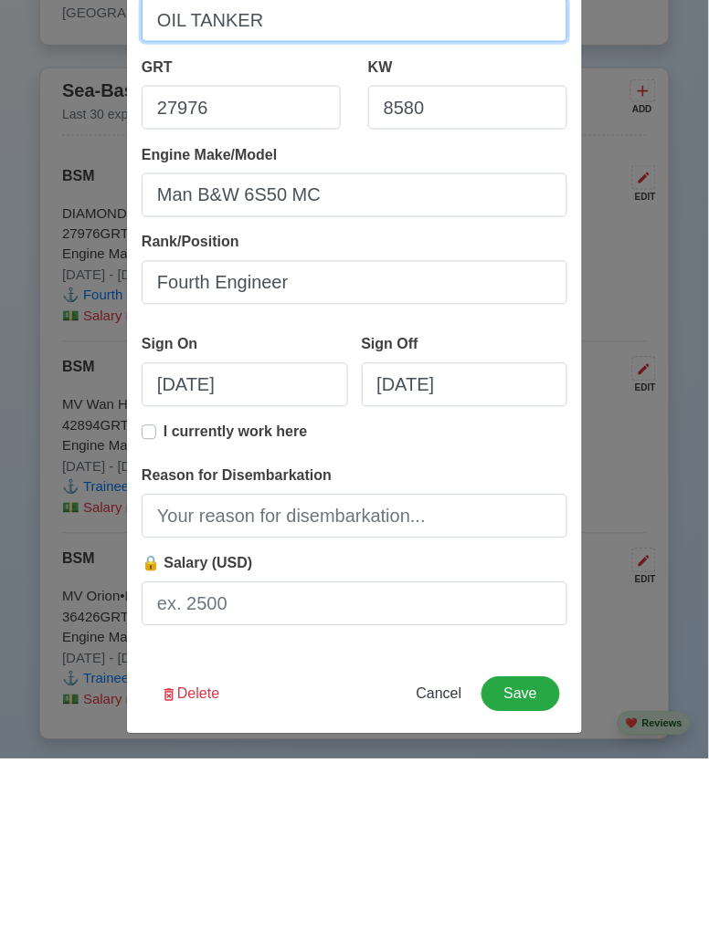
scroll to position [4578, 0]
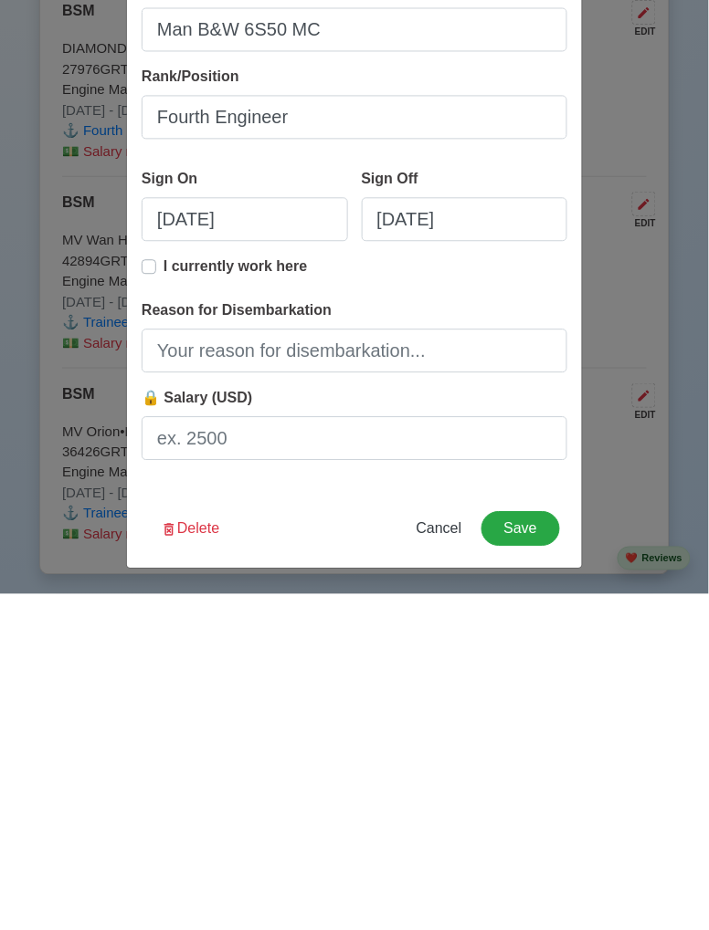
click at [538, 870] on button "Save" at bounding box center [520, 865] width 79 height 35
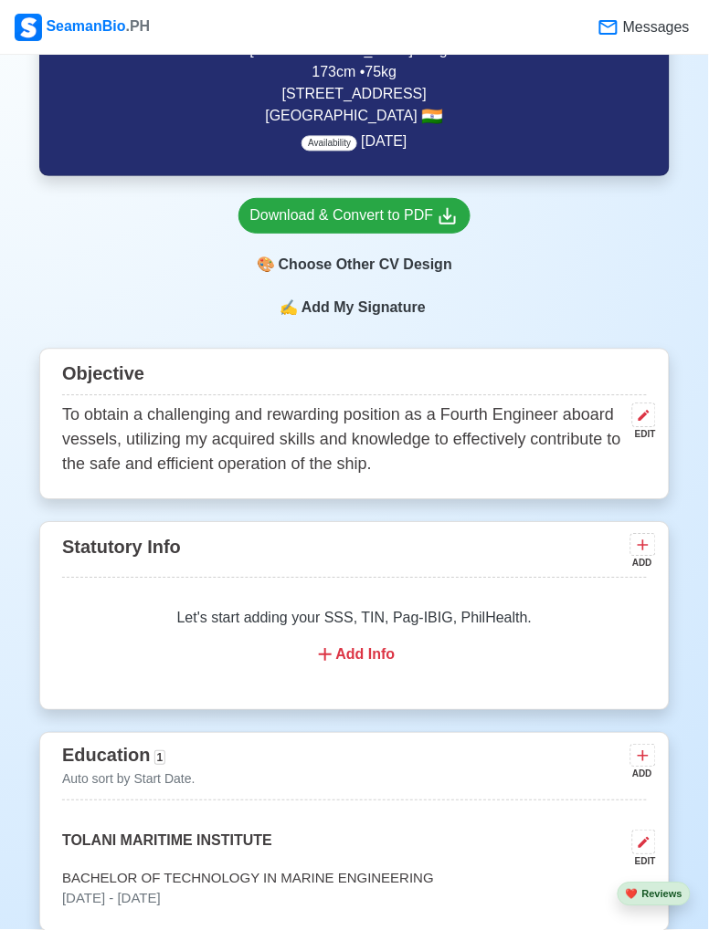
scroll to position [0, 0]
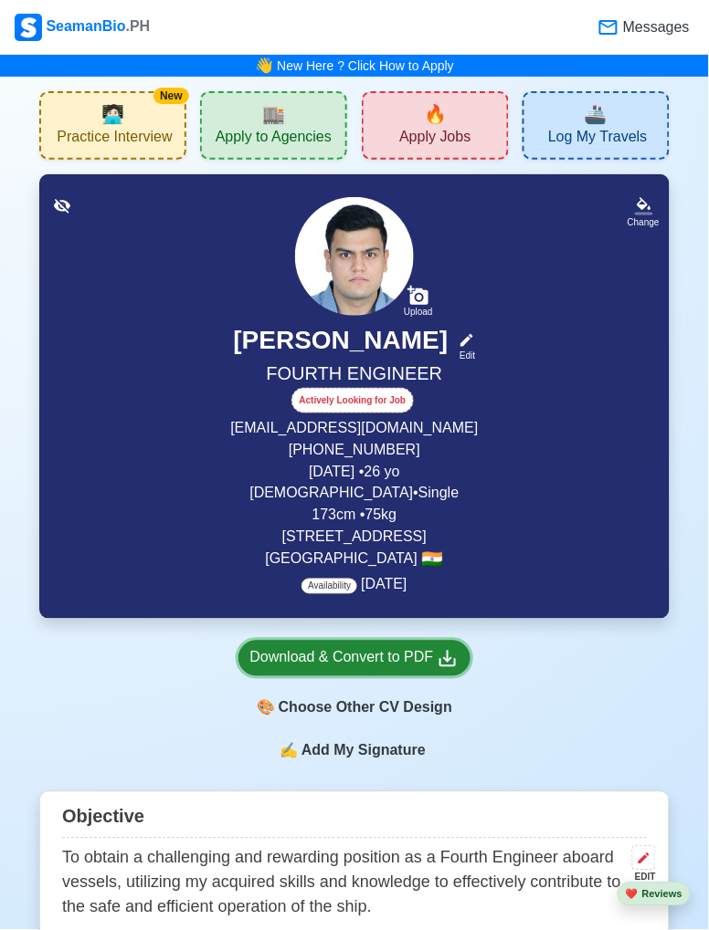
click at [400, 667] on div "Download & Convert to PDF" at bounding box center [354, 658] width 209 height 23
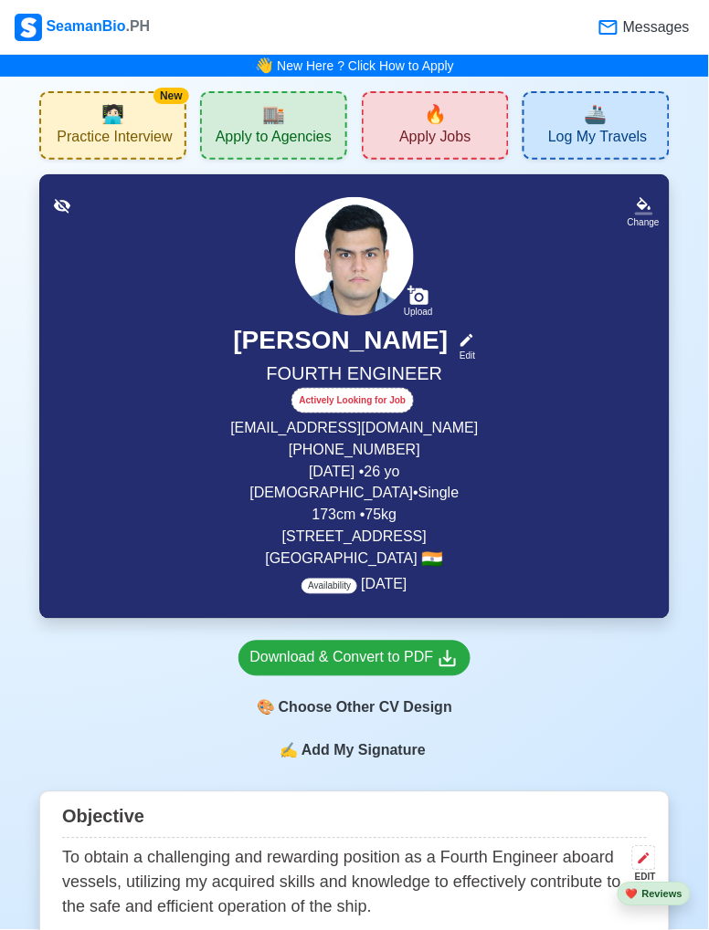
click at [427, 719] on div "🎨 Choose Other CV Design" at bounding box center [354, 708] width 233 height 35
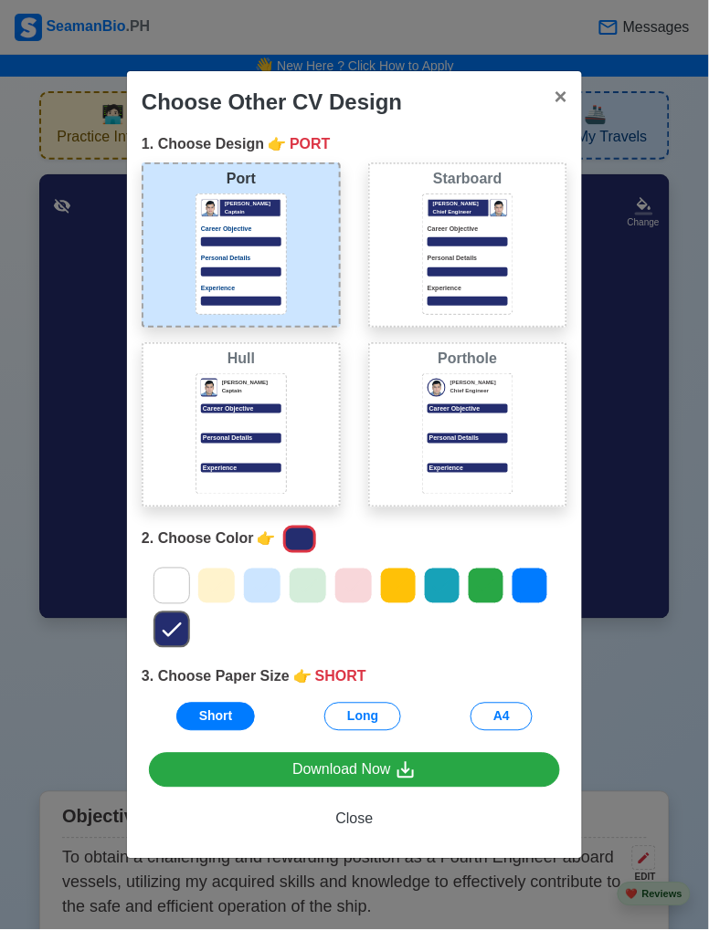
click at [268, 595] on icon at bounding box center [261, 586] width 27 height 27
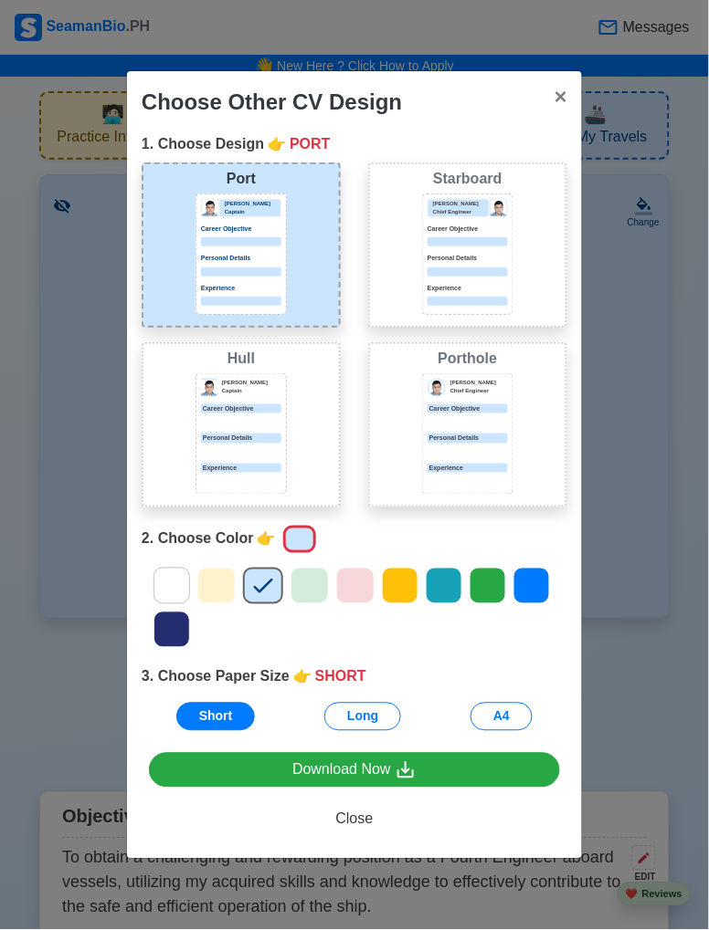
click at [394, 603] on div at bounding box center [400, 586] width 37 height 37
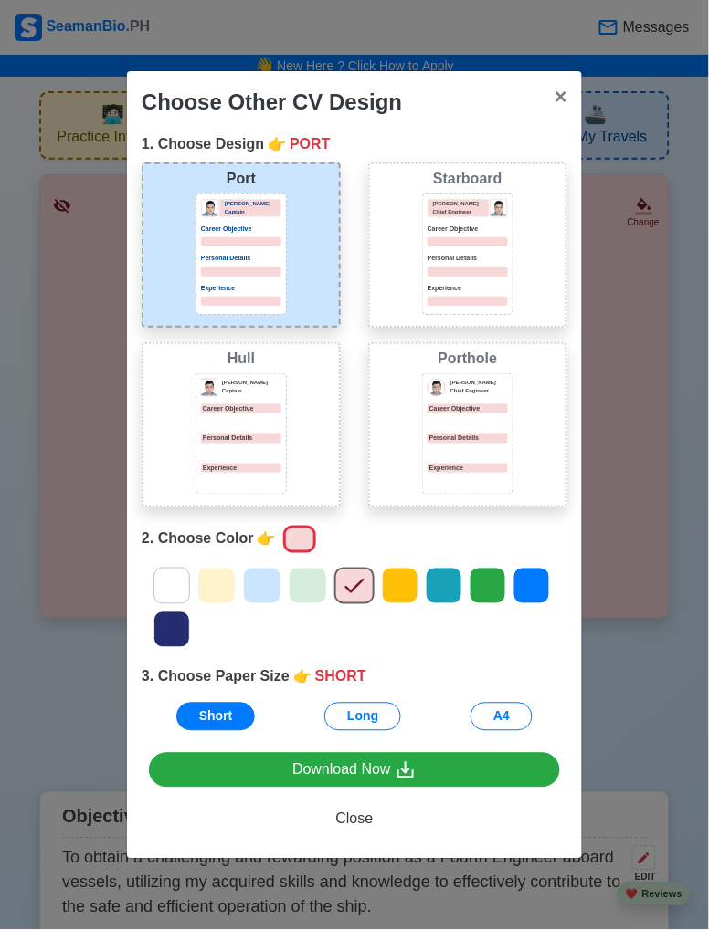
click at [321, 591] on div at bounding box center [308, 586] width 38 height 37
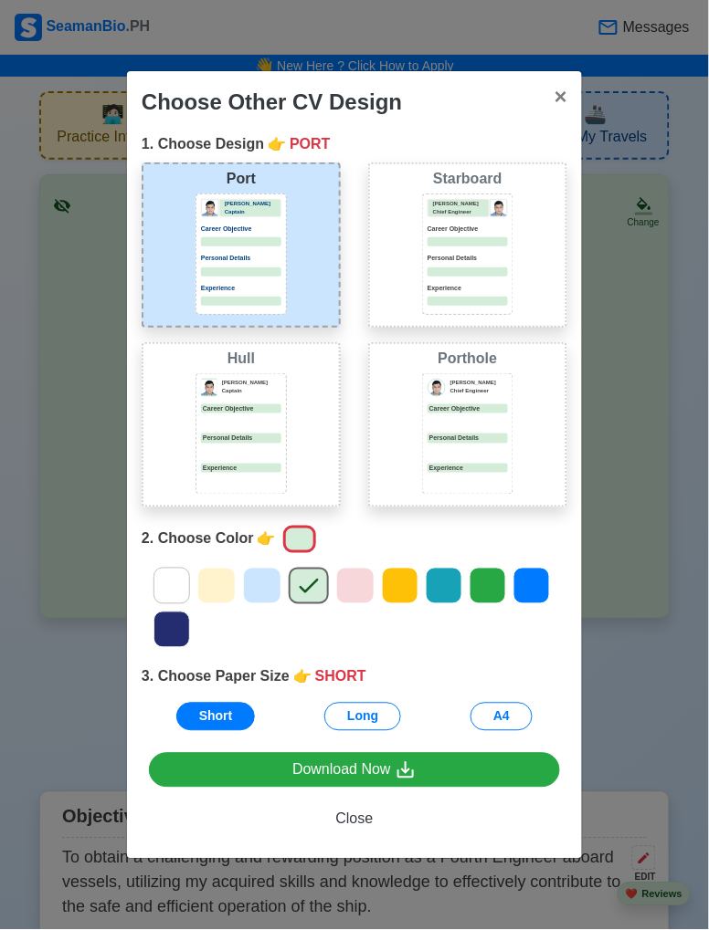
click at [356, 589] on icon at bounding box center [355, 586] width 27 height 27
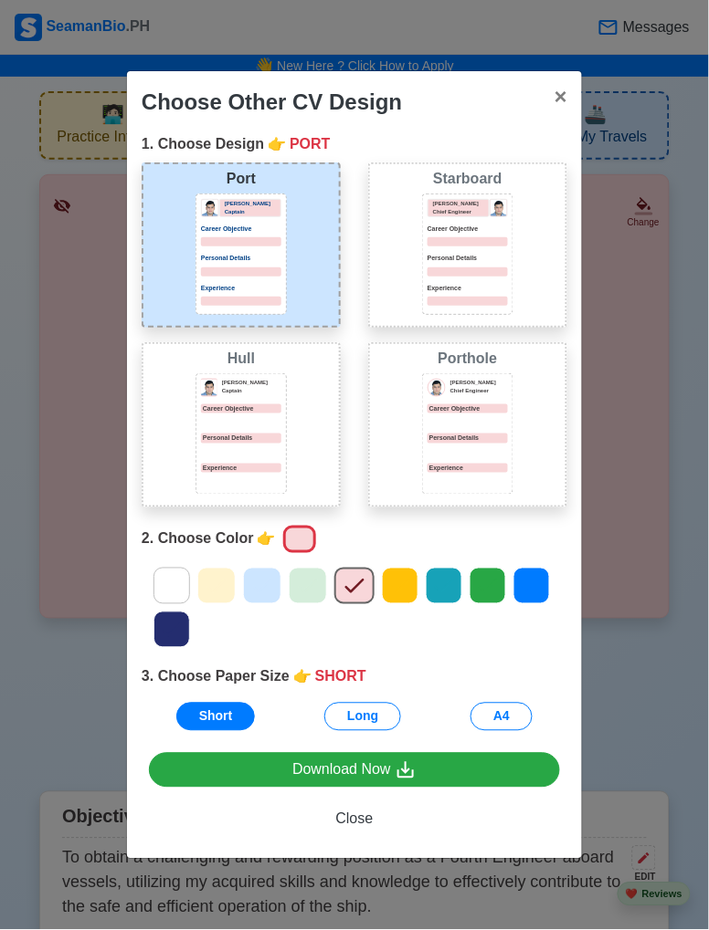
click at [316, 590] on icon at bounding box center [307, 586] width 27 height 27
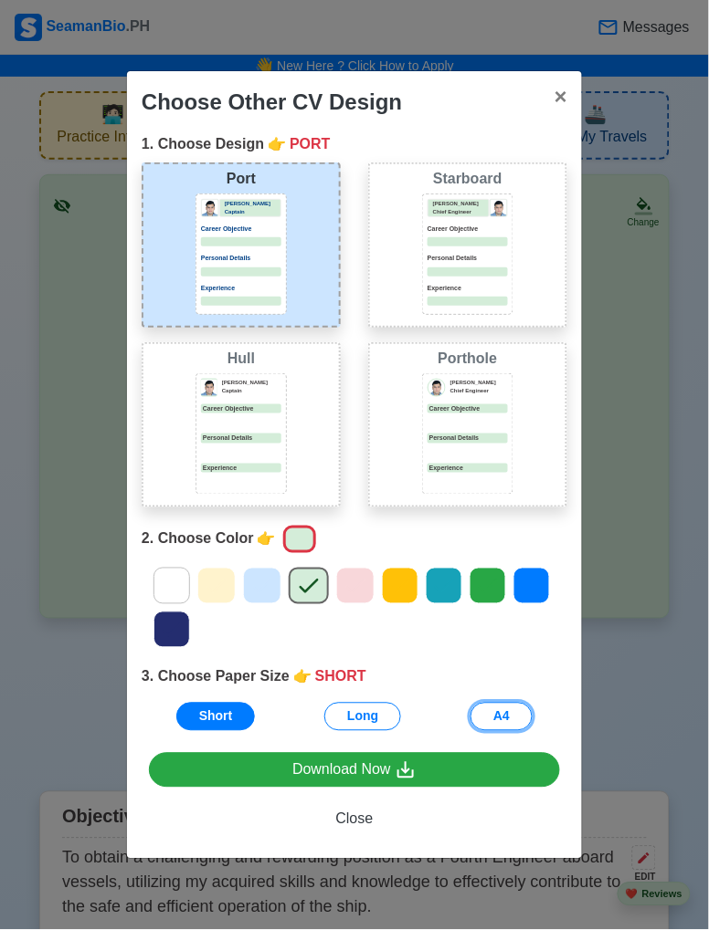
click at [514, 717] on button "A4" at bounding box center [501, 717] width 62 height 28
click at [500, 727] on button "A4" at bounding box center [501, 717] width 62 height 28
click at [455, 430] on div "[PERSON_NAME] Chief Engineer Career Objective Personal Details Experience" at bounding box center [467, 433] width 91 height 121
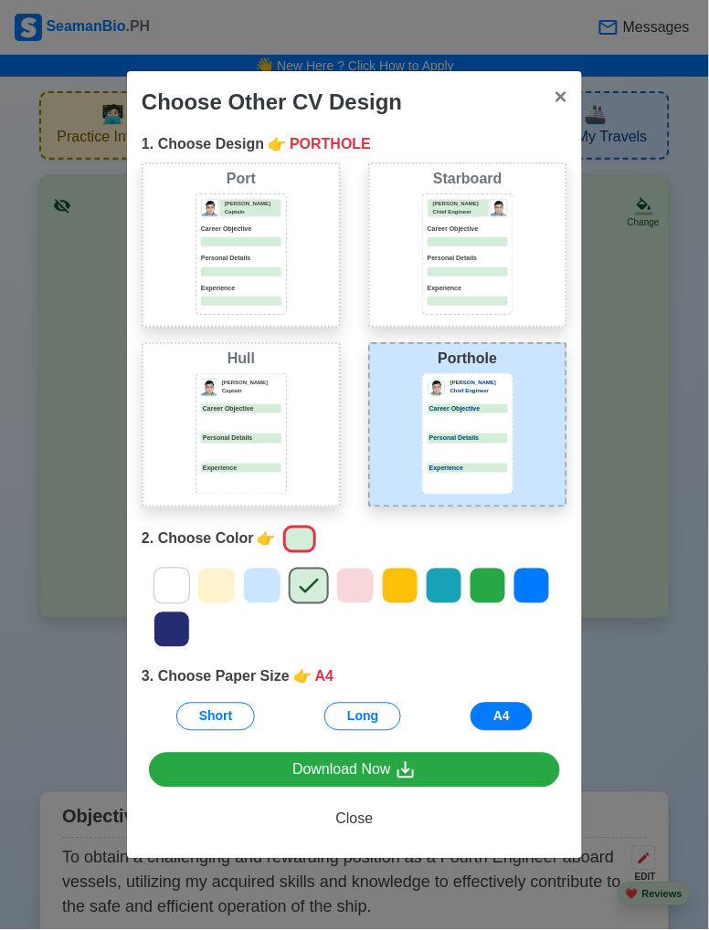
click at [458, 289] on p "Experience" at bounding box center [467, 289] width 80 height 10
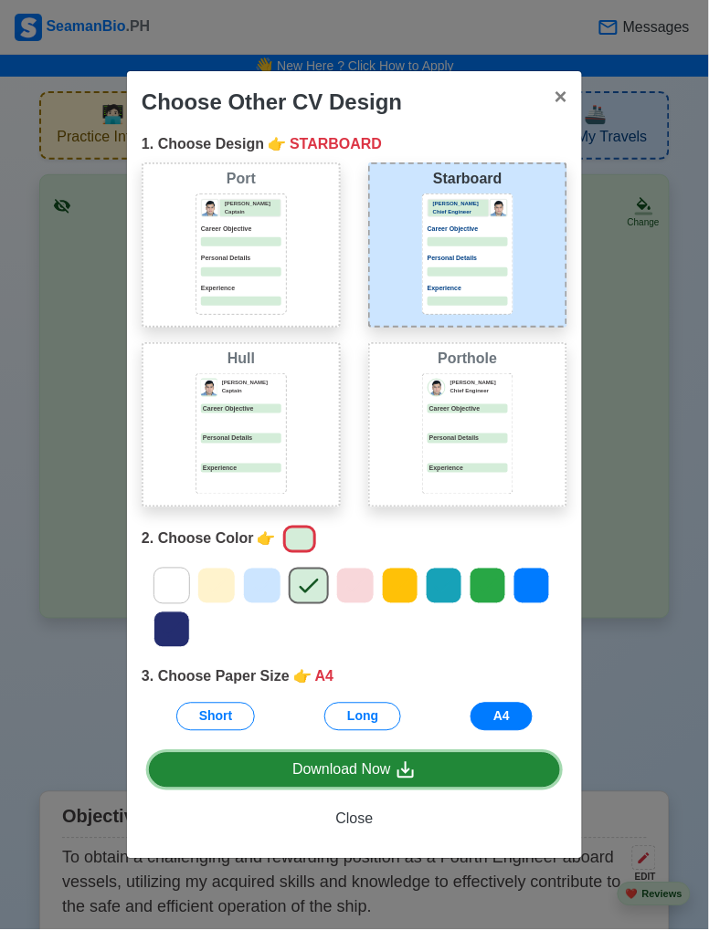
click at [398, 779] on icon at bounding box center [405, 771] width 22 height 22
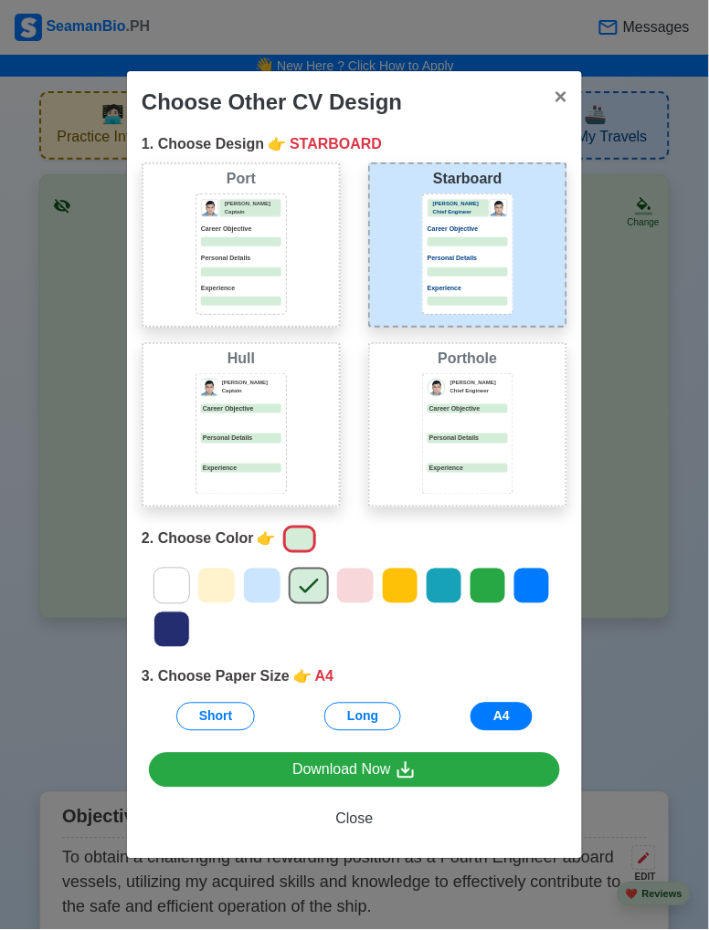
click at [460, 632] on div at bounding box center [354, 608] width 453 height 88
click at [562, 91] on span "×" at bounding box center [560, 96] width 13 height 25
